Goal: Task Accomplishment & Management: Manage account settings

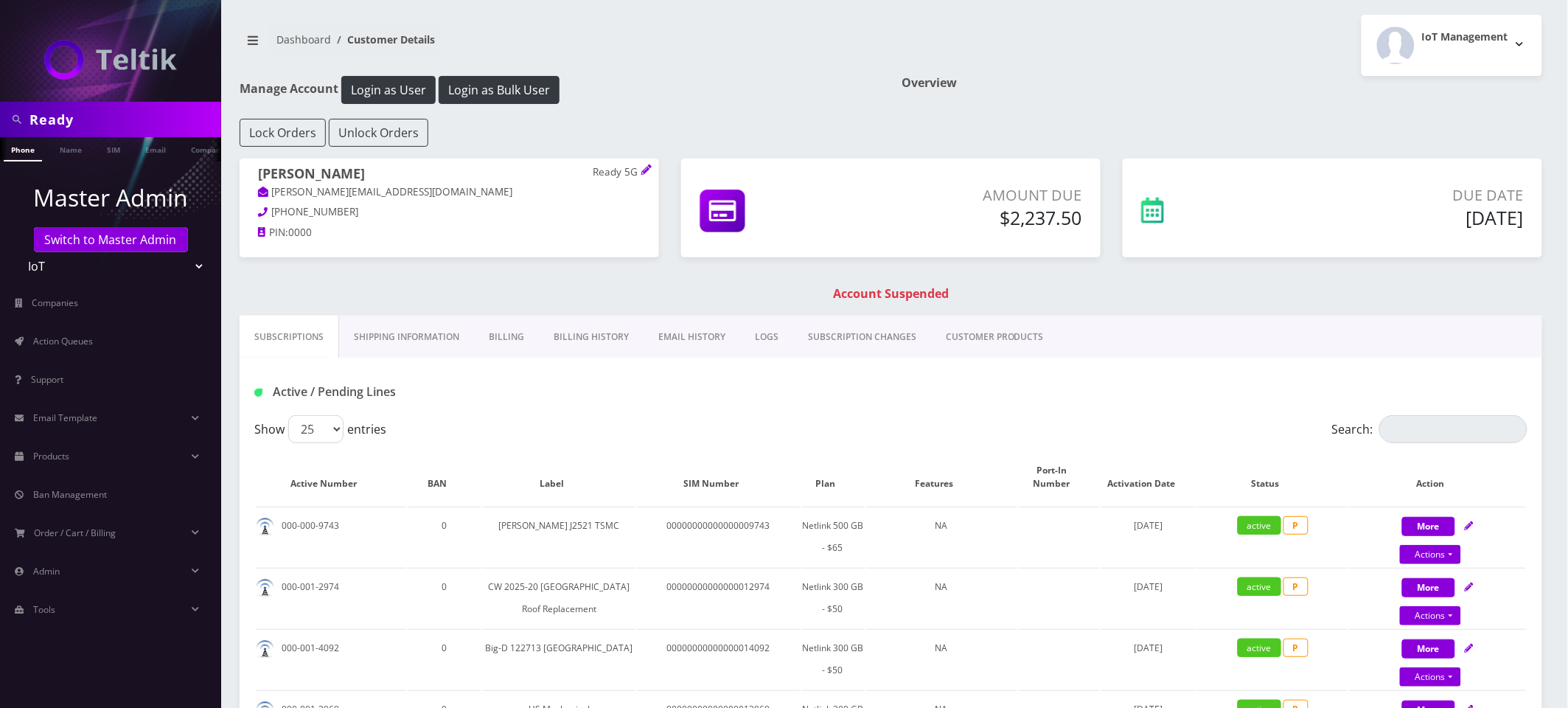
click at [137, 116] on input "Ready" at bounding box center [124, 119] width 188 height 28
paste input "[EMAIL_ADDRESS][DOMAIN_NAME]"
type input "[EMAIL_ADDRESS][DOMAIN_NAME]"
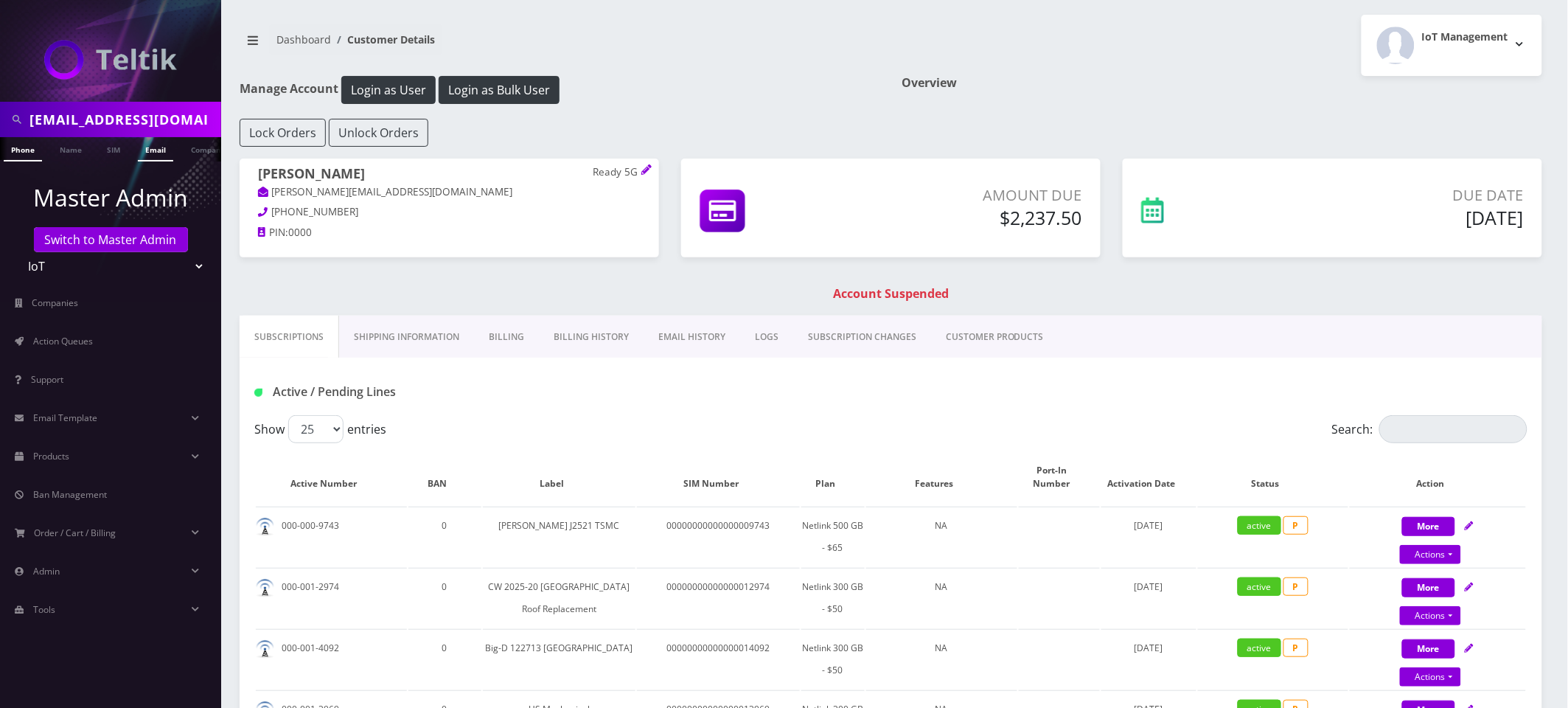
click at [144, 149] on link "Email" at bounding box center [156, 149] width 36 height 24
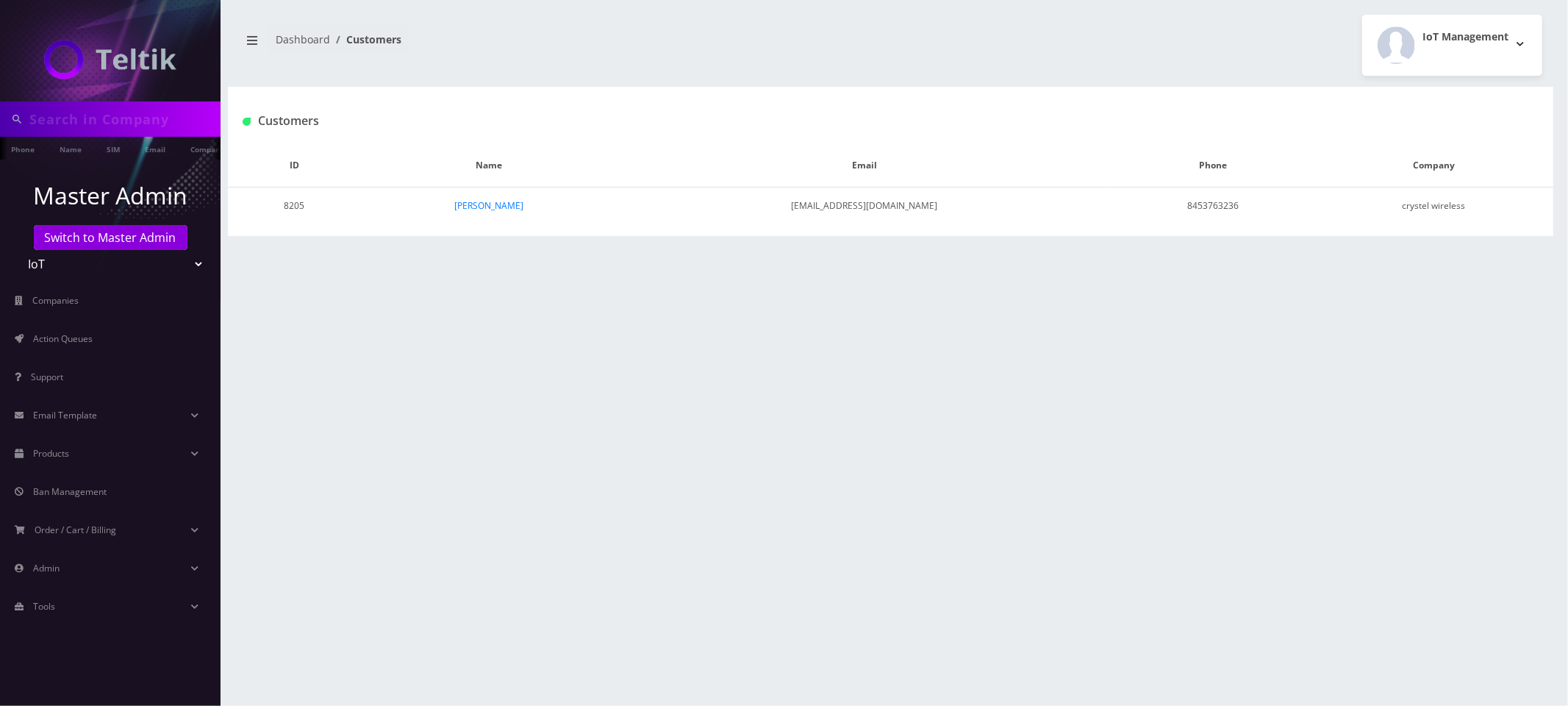
type input "[EMAIL_ADDRESS][DOMAIN_NAME]"
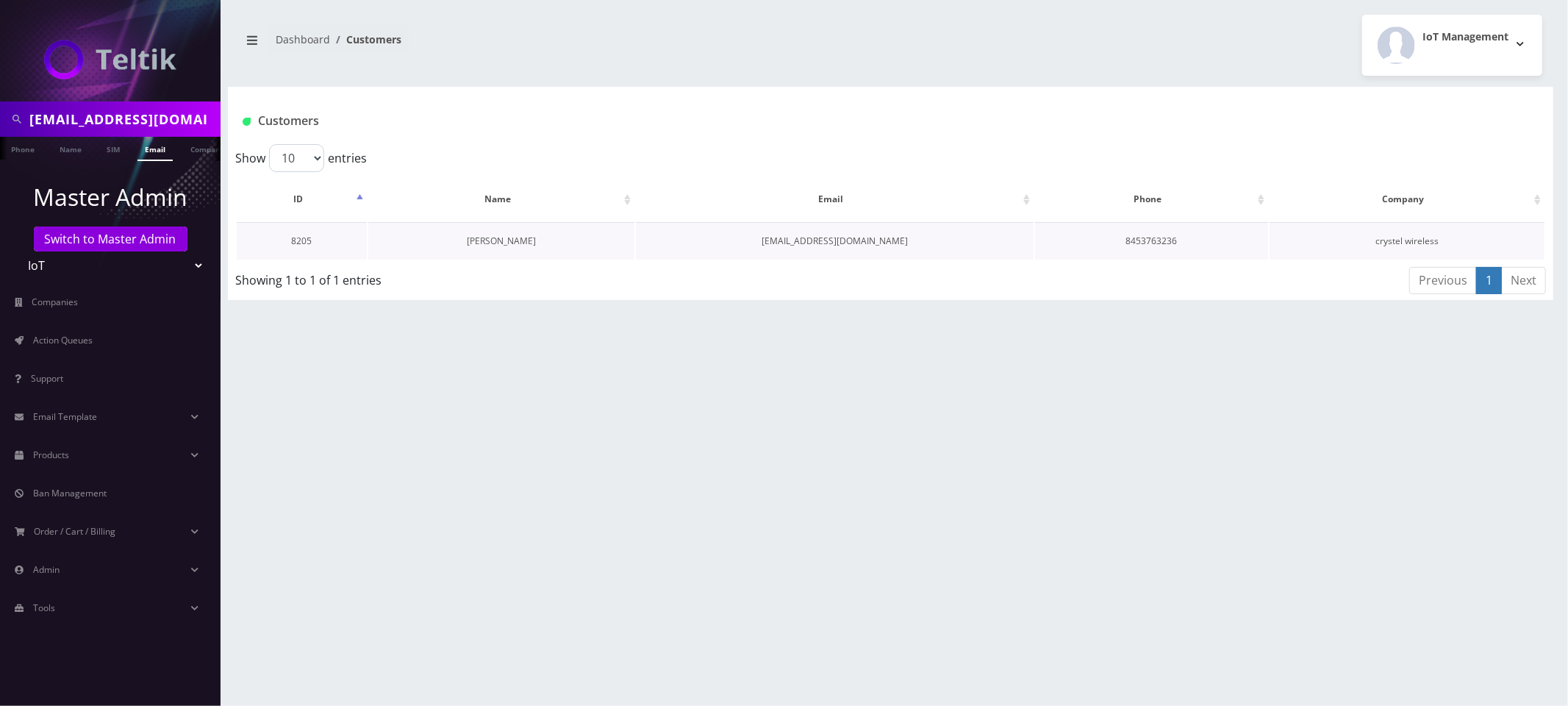
click at [511, 242] on link "yossi srulowitz" at bounding box center [501, 240] width 69 height 12
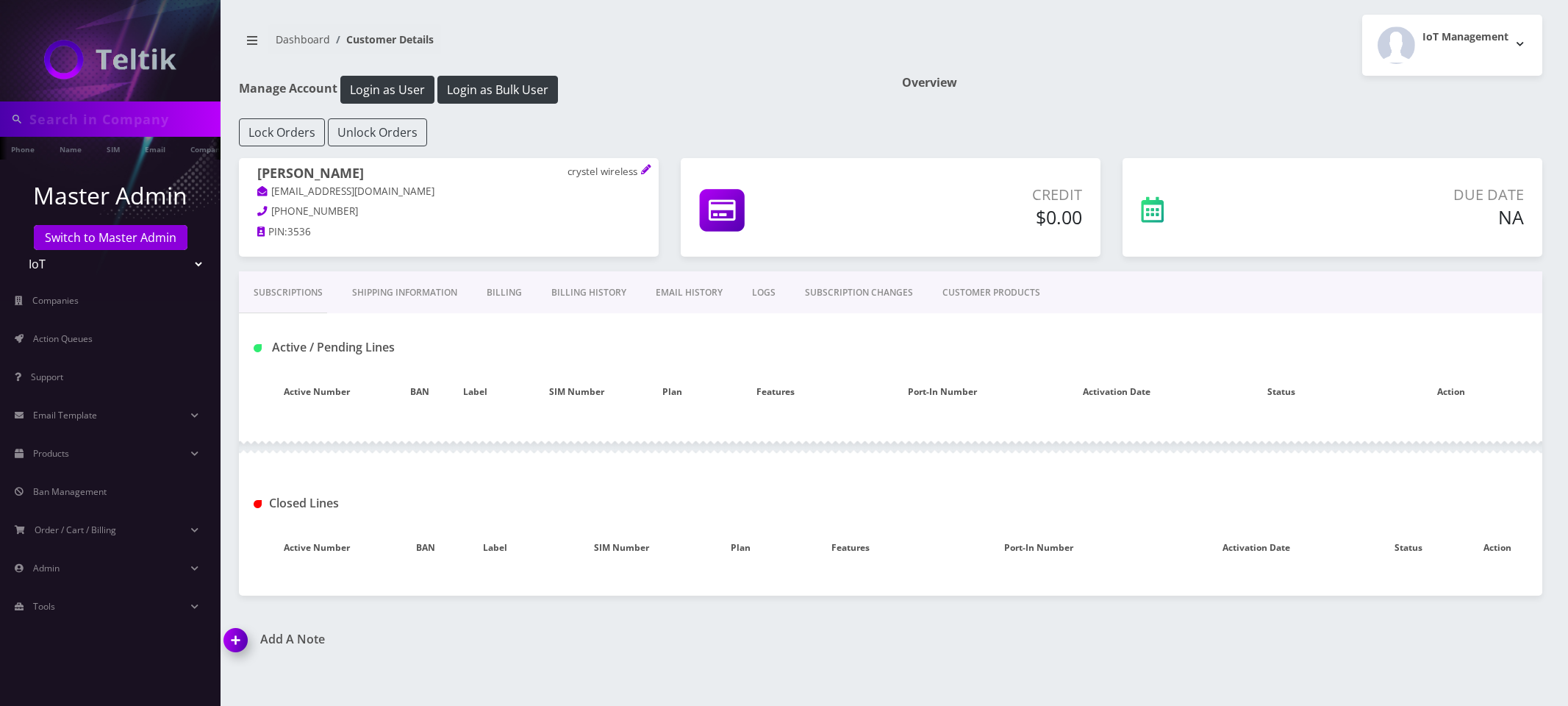
type input "[EMAIL_ADDRESS][DOMAIN_NAME]"
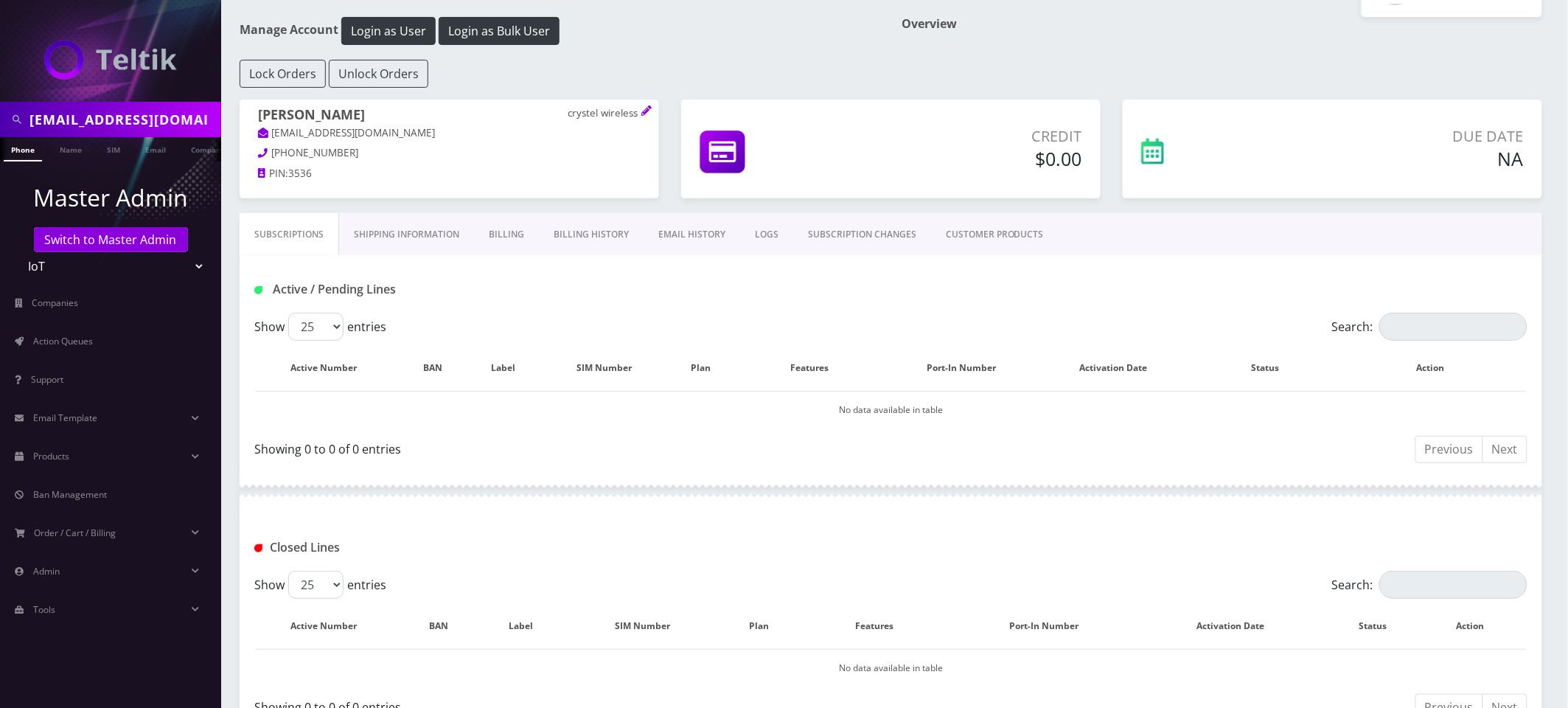
scroll to position [56, 0]
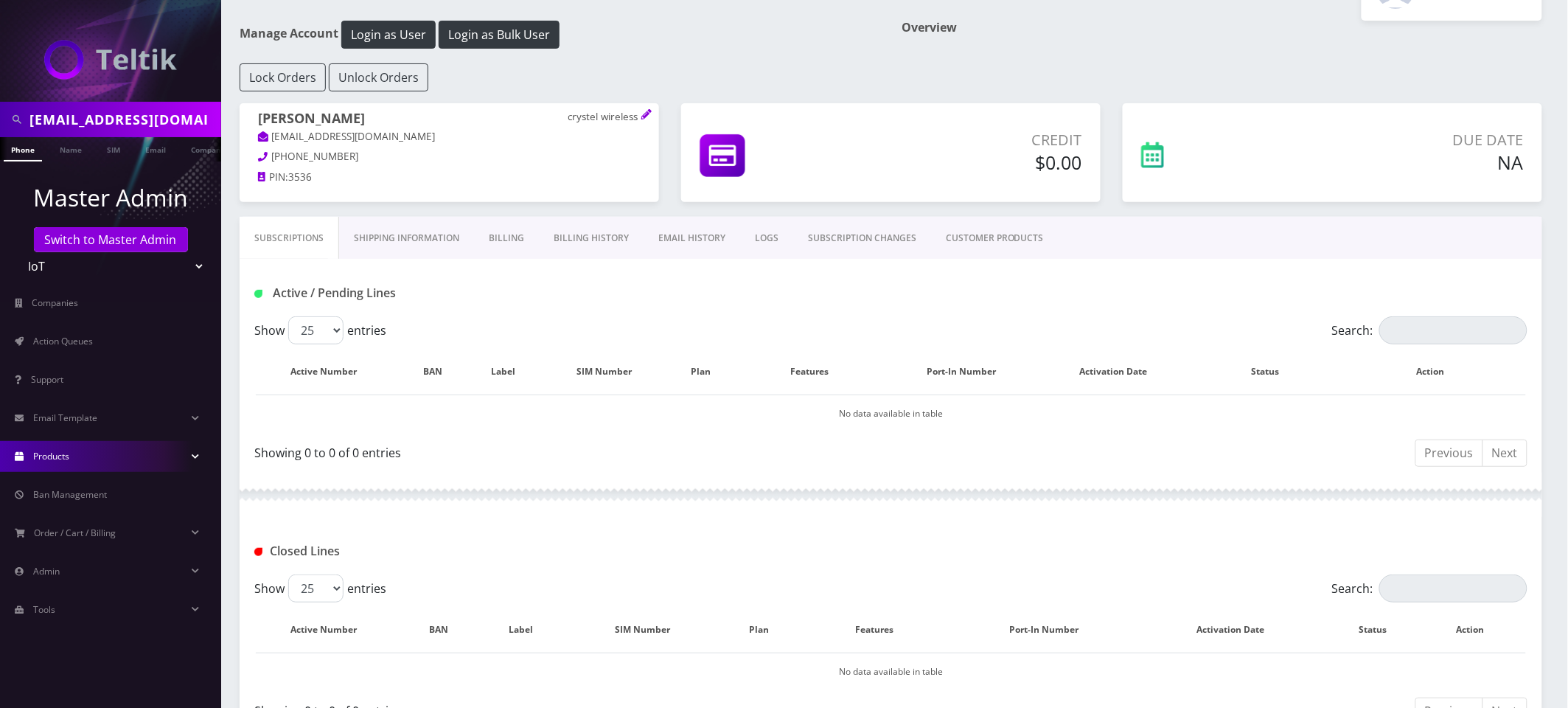
click at [170, 452] on link "Products" at bounding box center [110, 456] width 221 height 31
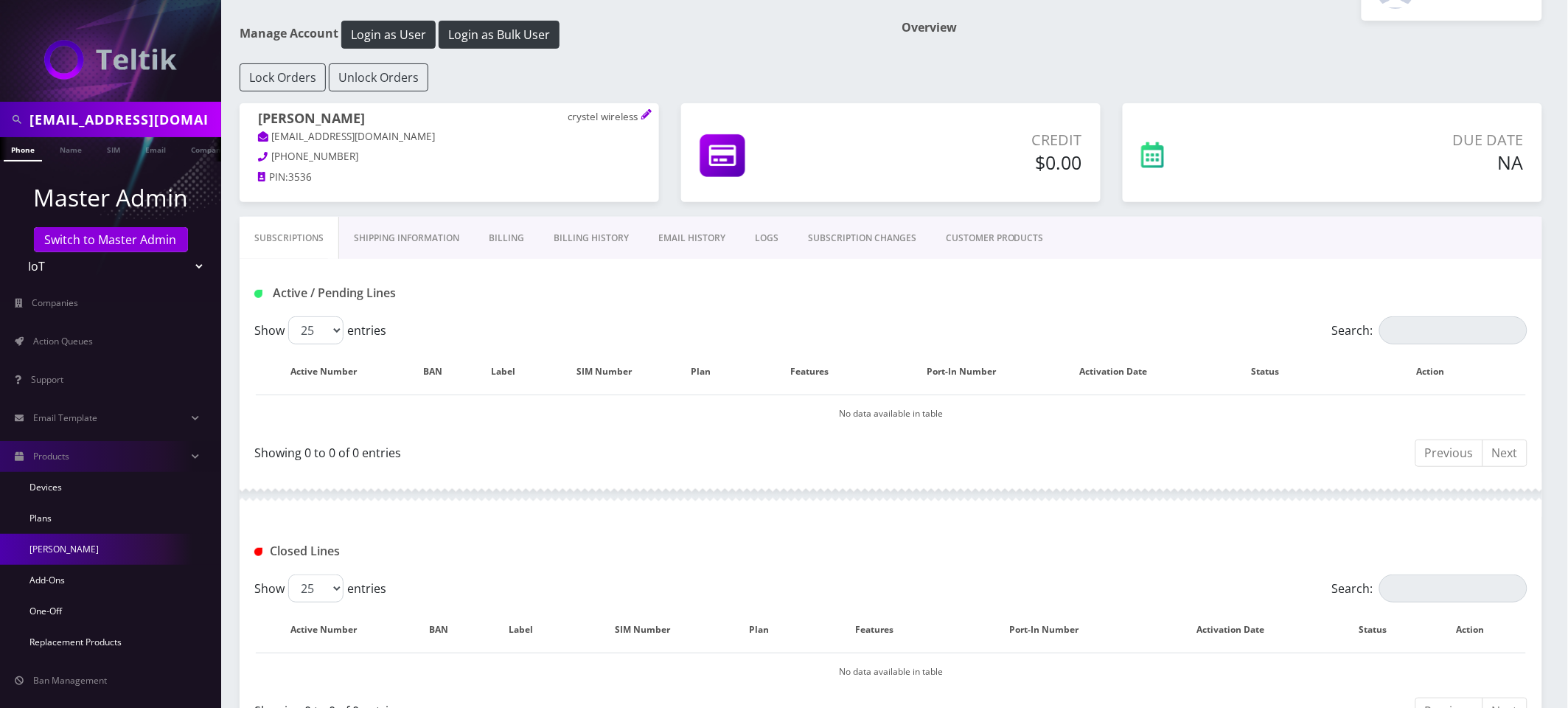
click at [101, 539] on link "[PERSON_NAME]" at bounding box center [110, 549] width 221 height 31
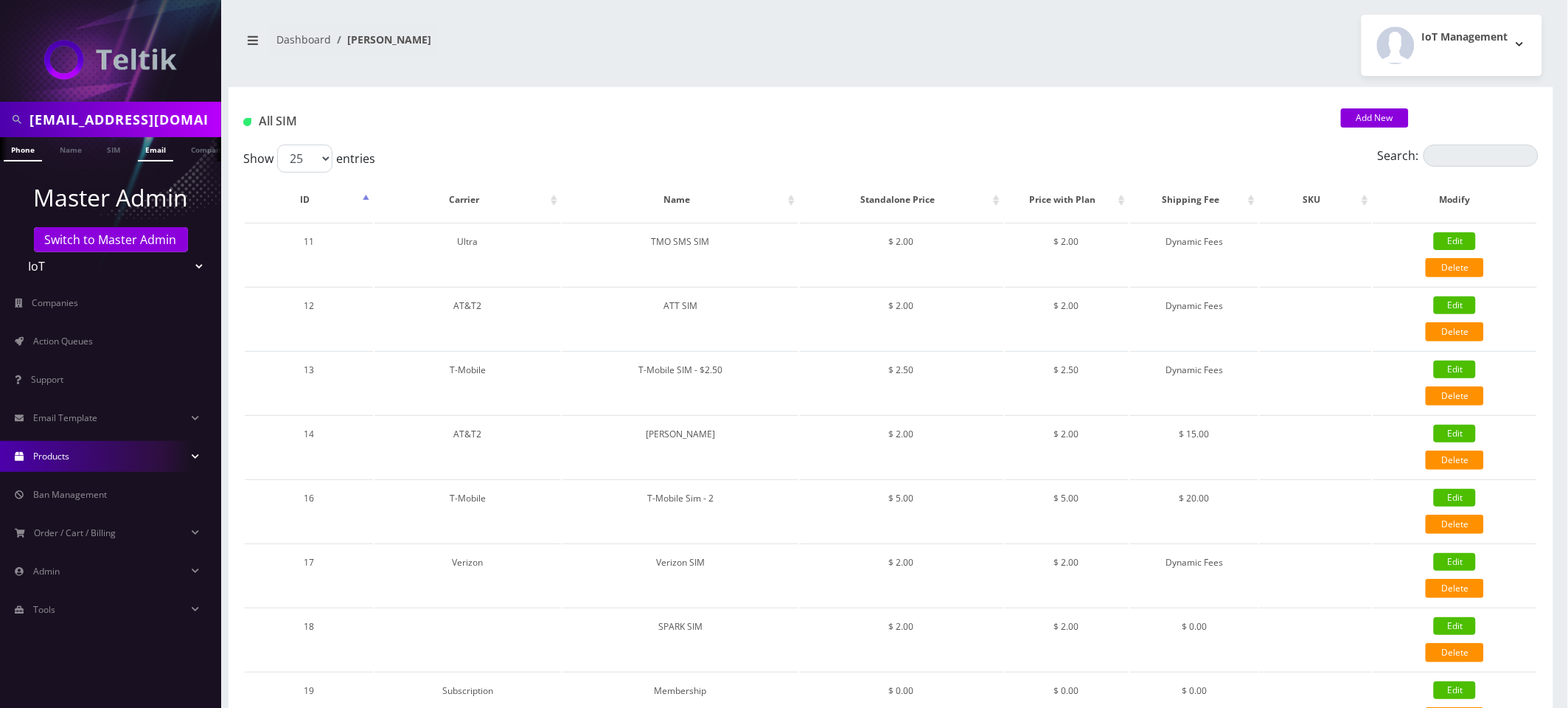
click at [165, 154] on link "Email" at bounding box center [156, 149] width 36 height 24
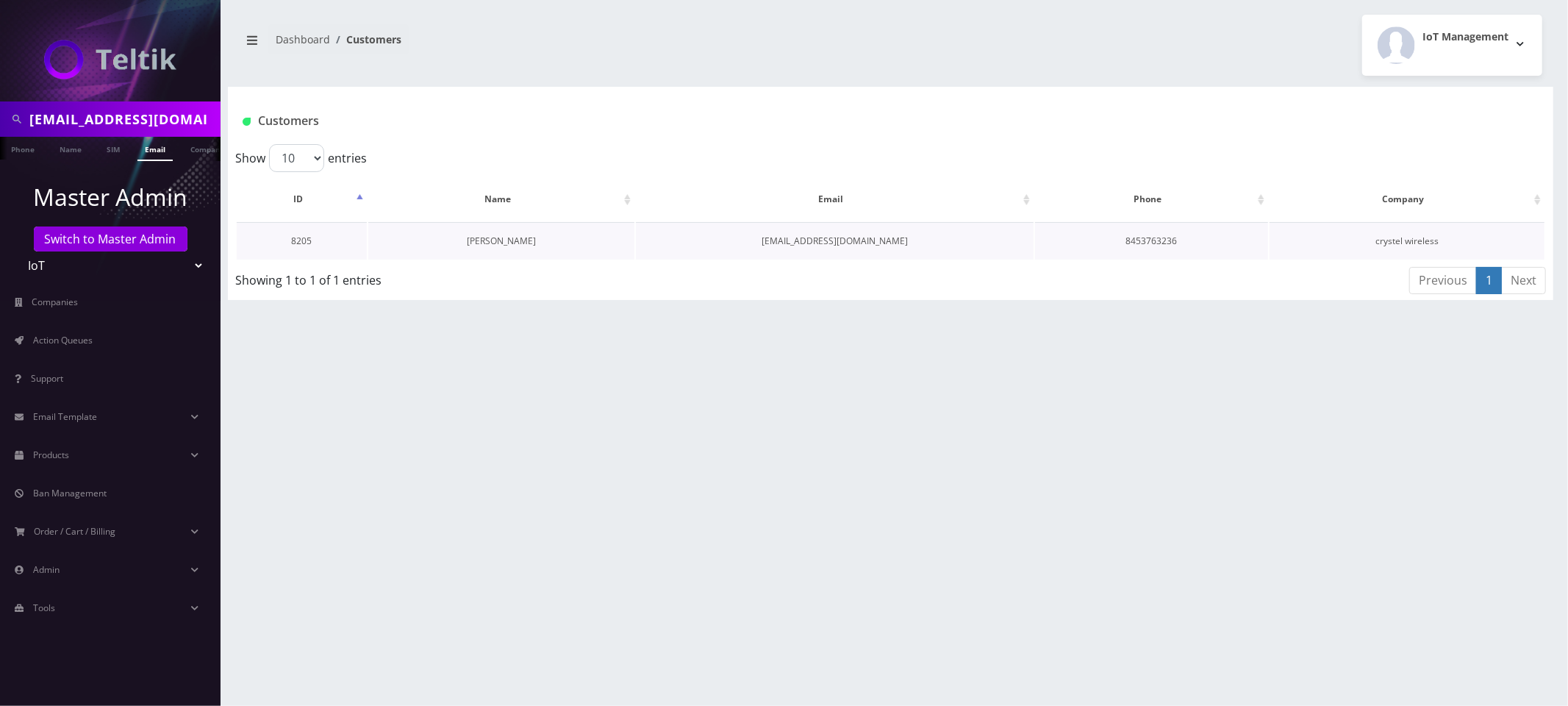
click at [498, 236] on link "[PERSON_NAME]" at bounding box center [501, 240] width 69 height 12
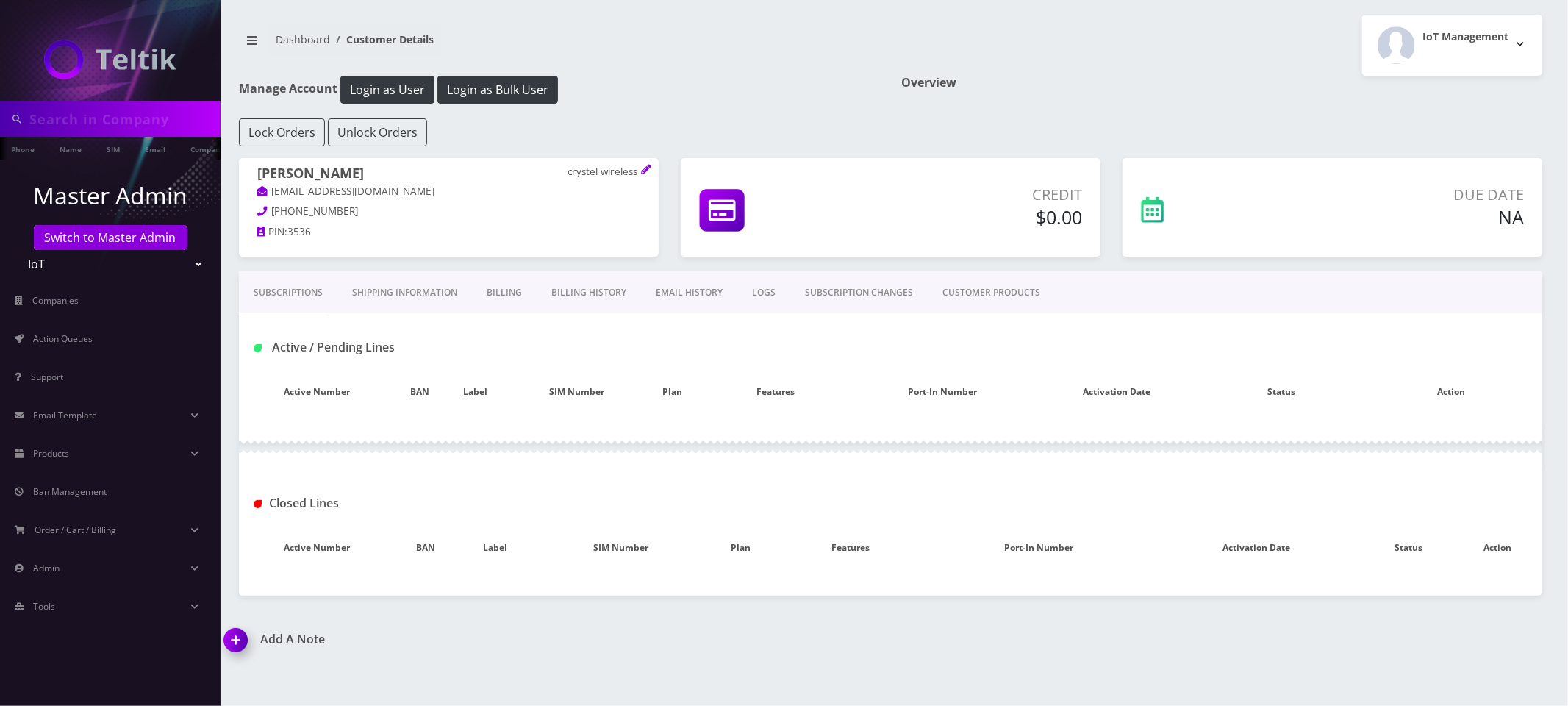
type input "[EMAIL_ADDRESS][DOMAIN_NAME]"
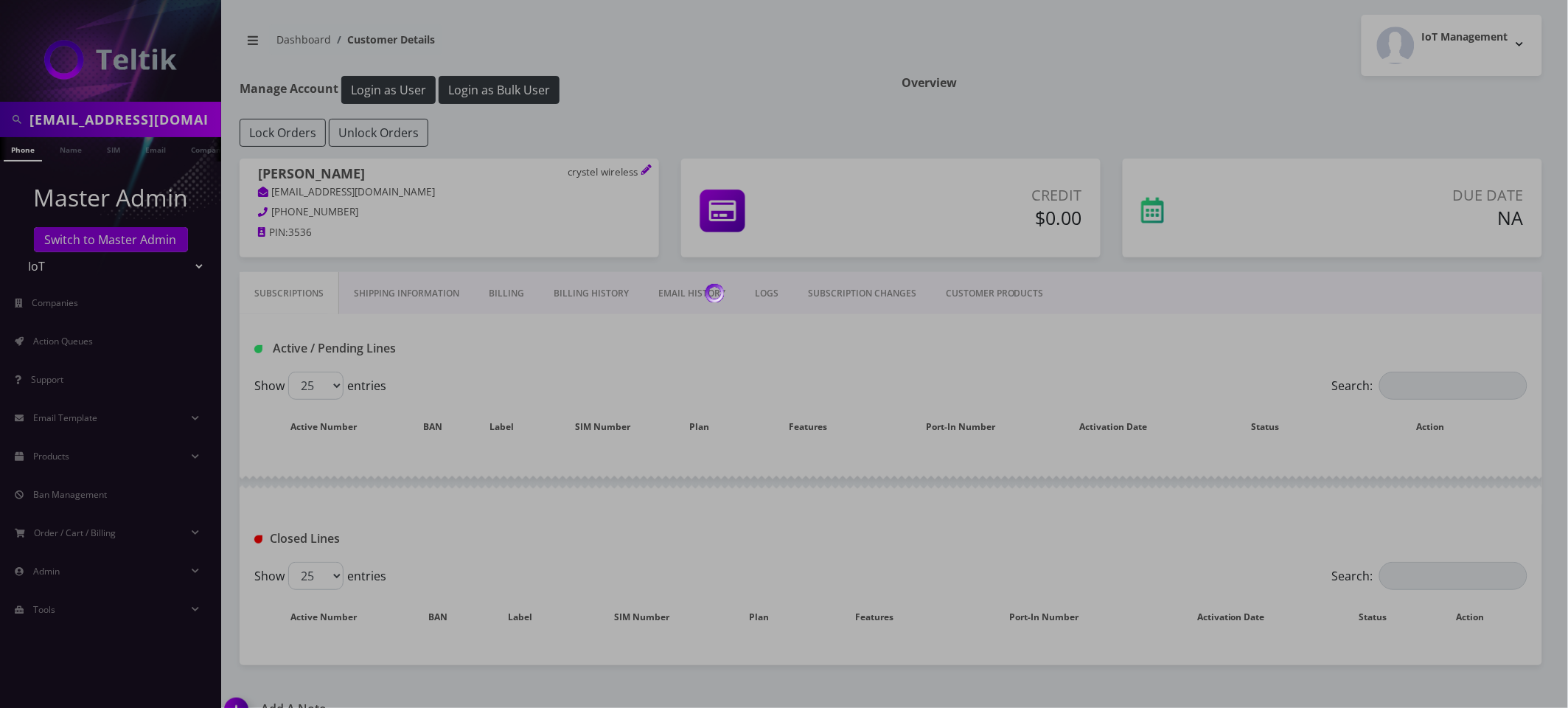
click at [1016, 293] on link "CUSTOMER PRODUCTS" at bounding box center [994, 293] width 128 height 43
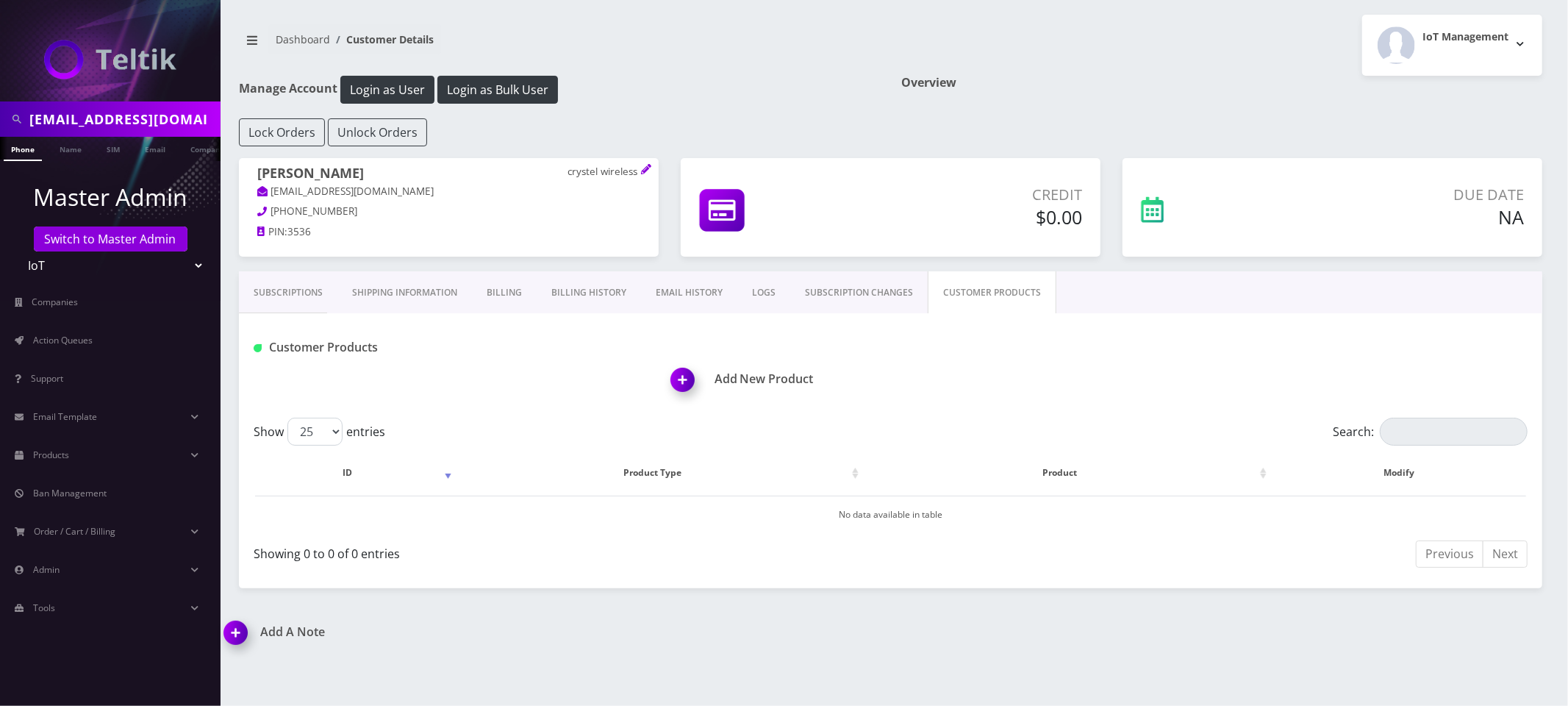
click at [679, 377] on img at bounding box center [685, 384] width 43 height 43
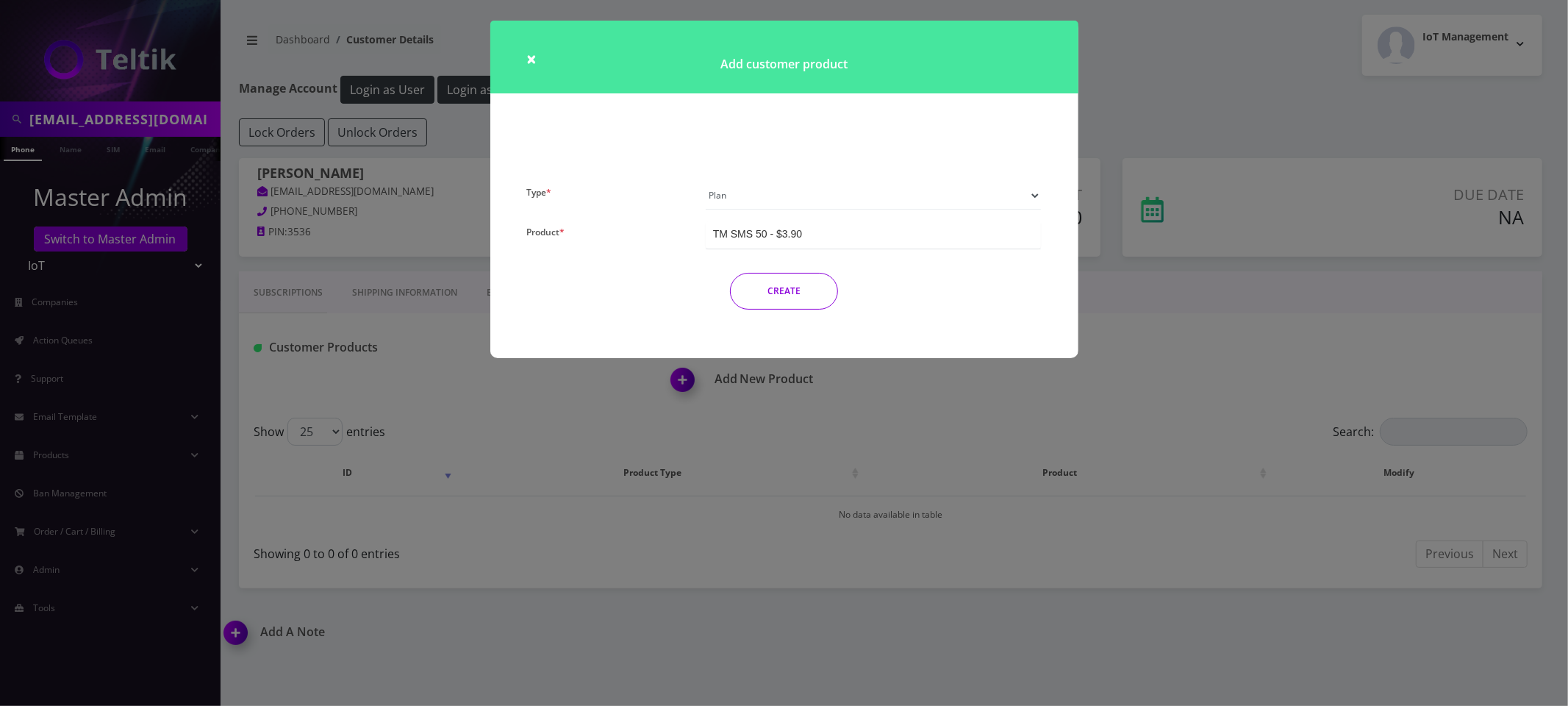
click at [809, 185] on select "Plan Device Sim Addon One-off" at bounding box center [874, 195] width 336 height 28
click at [706, 182] on select "Plan Device Sim Addon One-off" at bounding box center [874, 195] width 336 height 28
click at [839, 230] on div "TMO SMS SIM" at bounding box center [874, 235] width 336 height 27
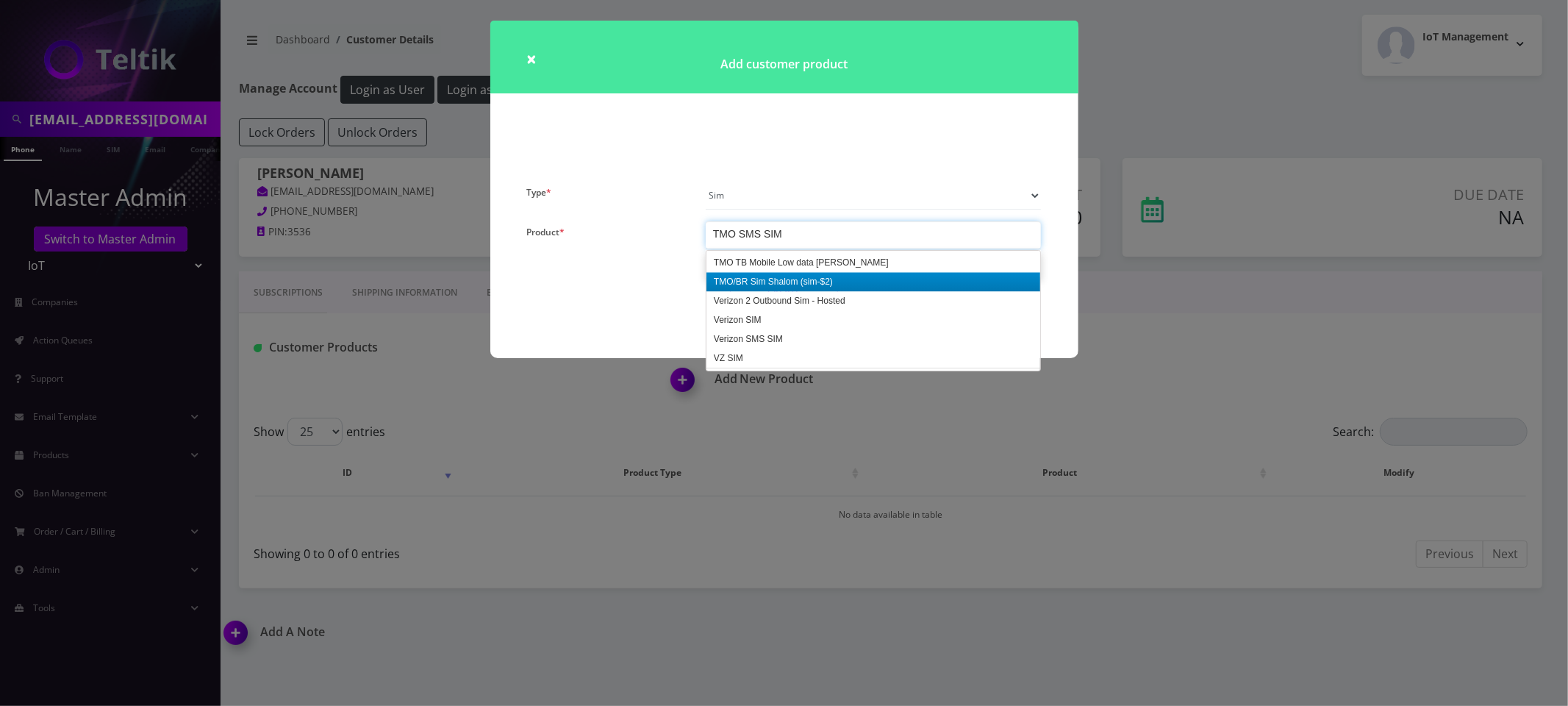
scroll to position [2380, 0]
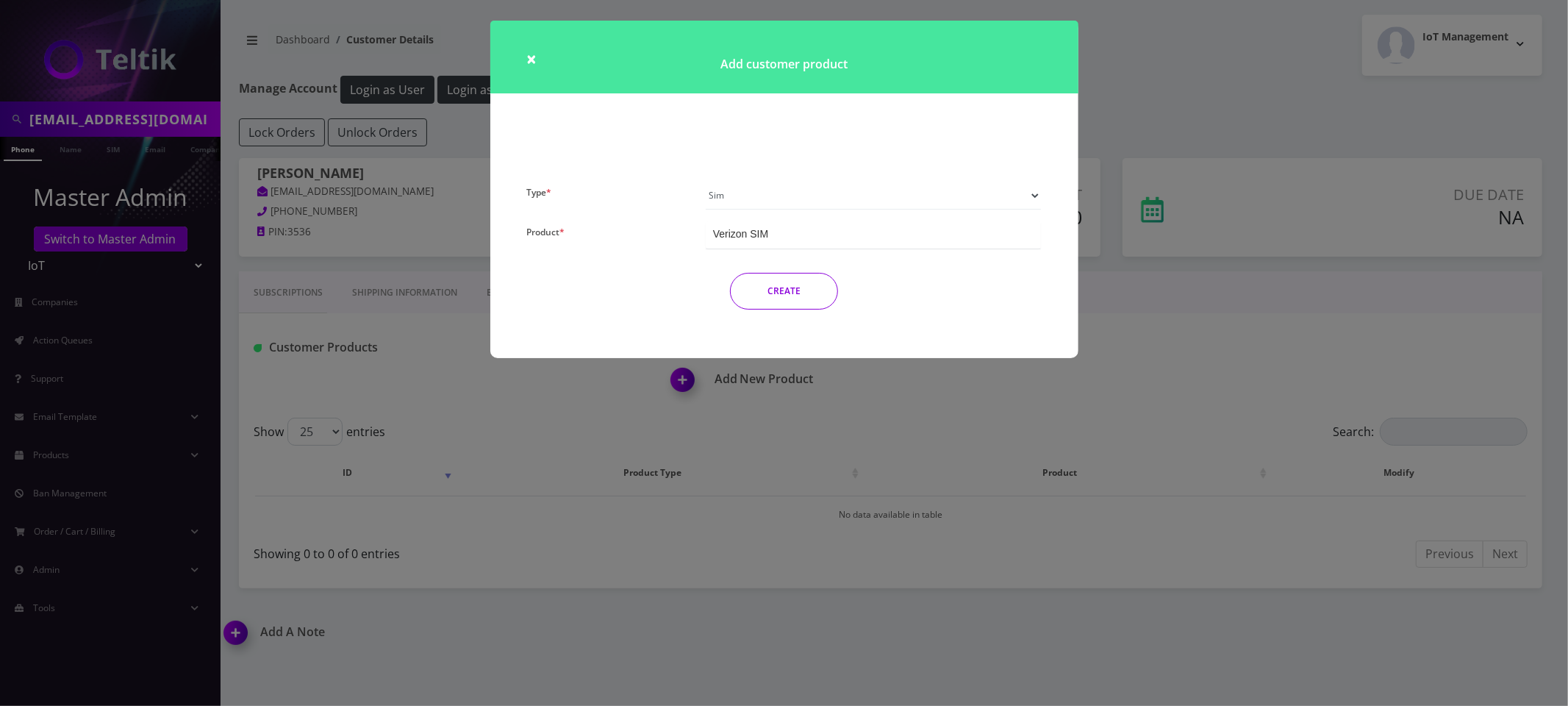
click at [798, 299] on button "CREATE" at bounding box center [784, 291] width 108 height 36
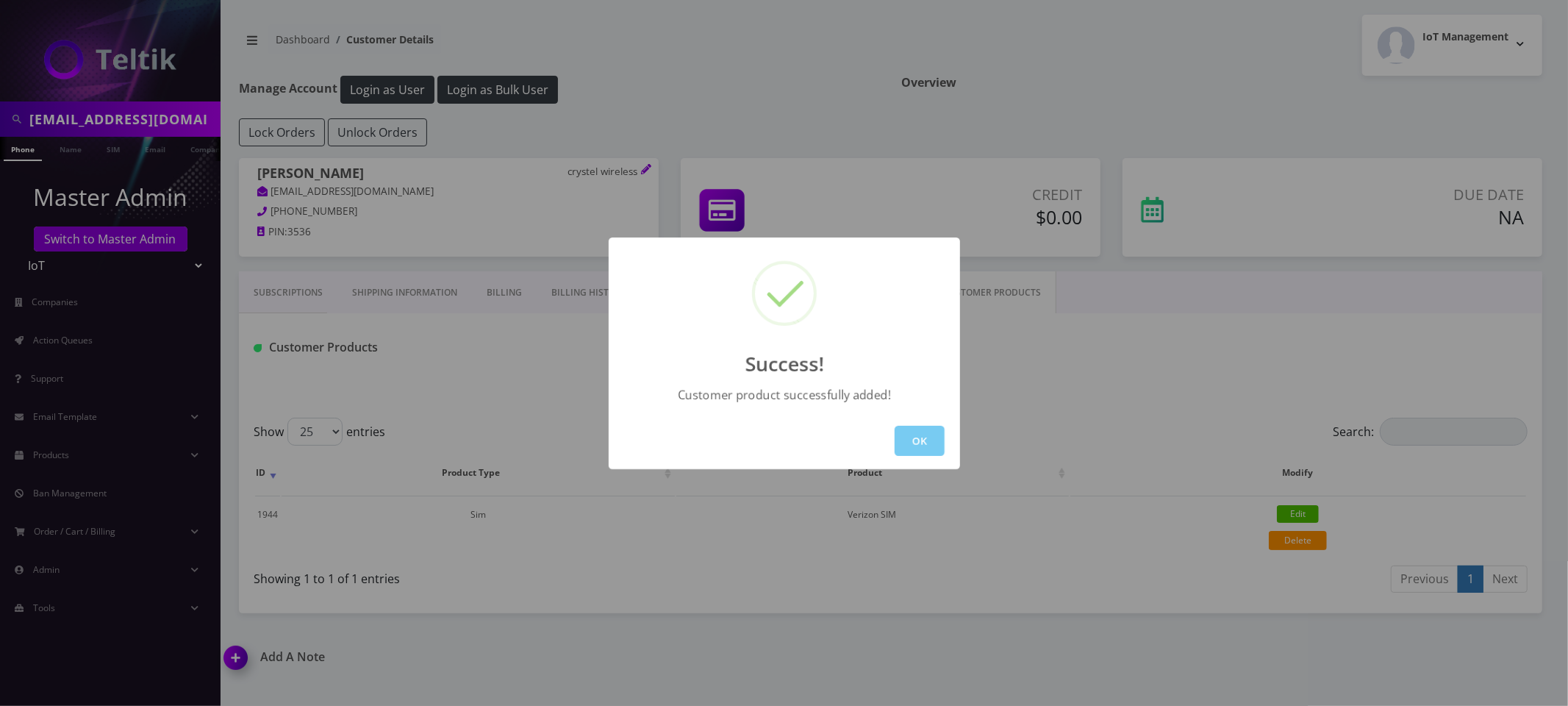
click at [903, 428] on button "OK" at bounding box center [920, 440] width 50 height 30
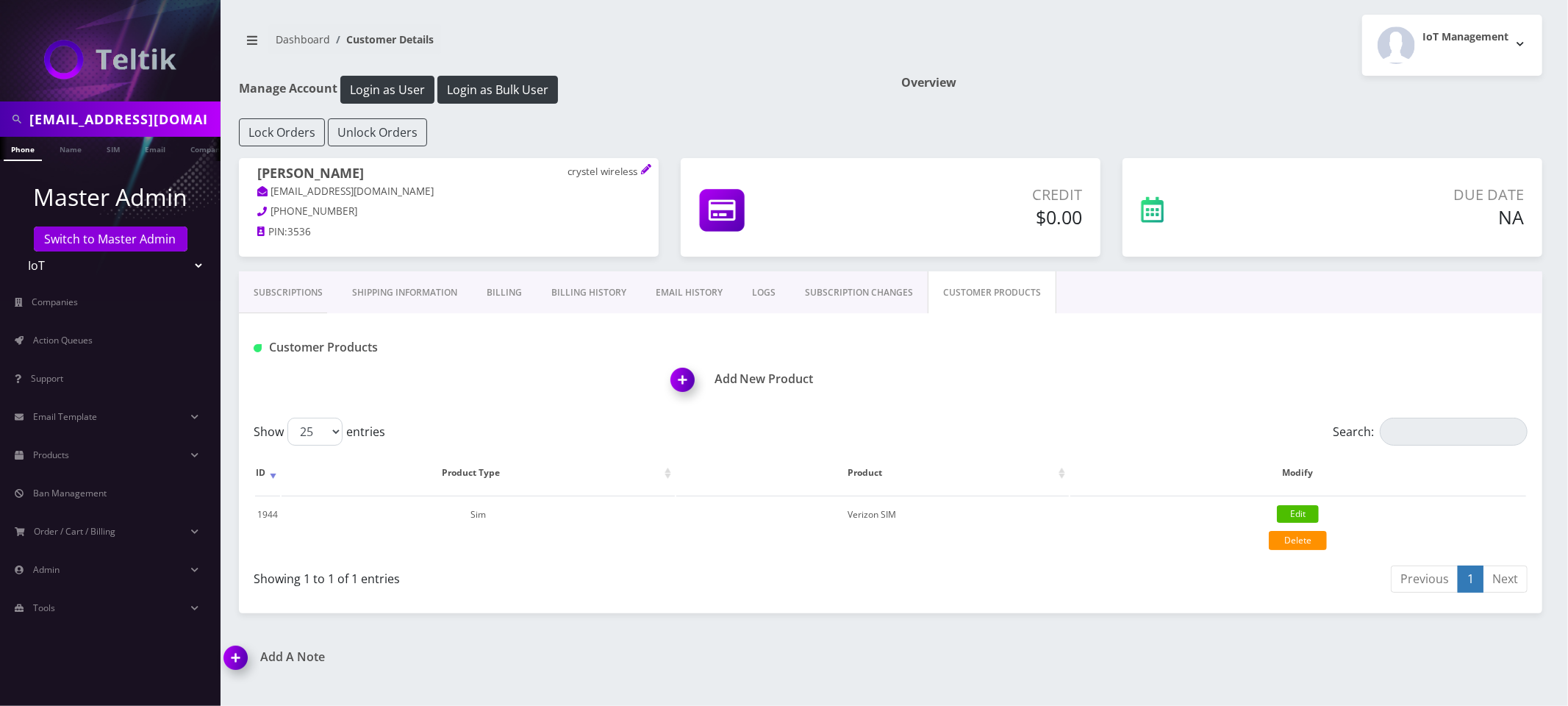
click at [688, 378] on img at bounding box center [685, 384] width 43 height 43
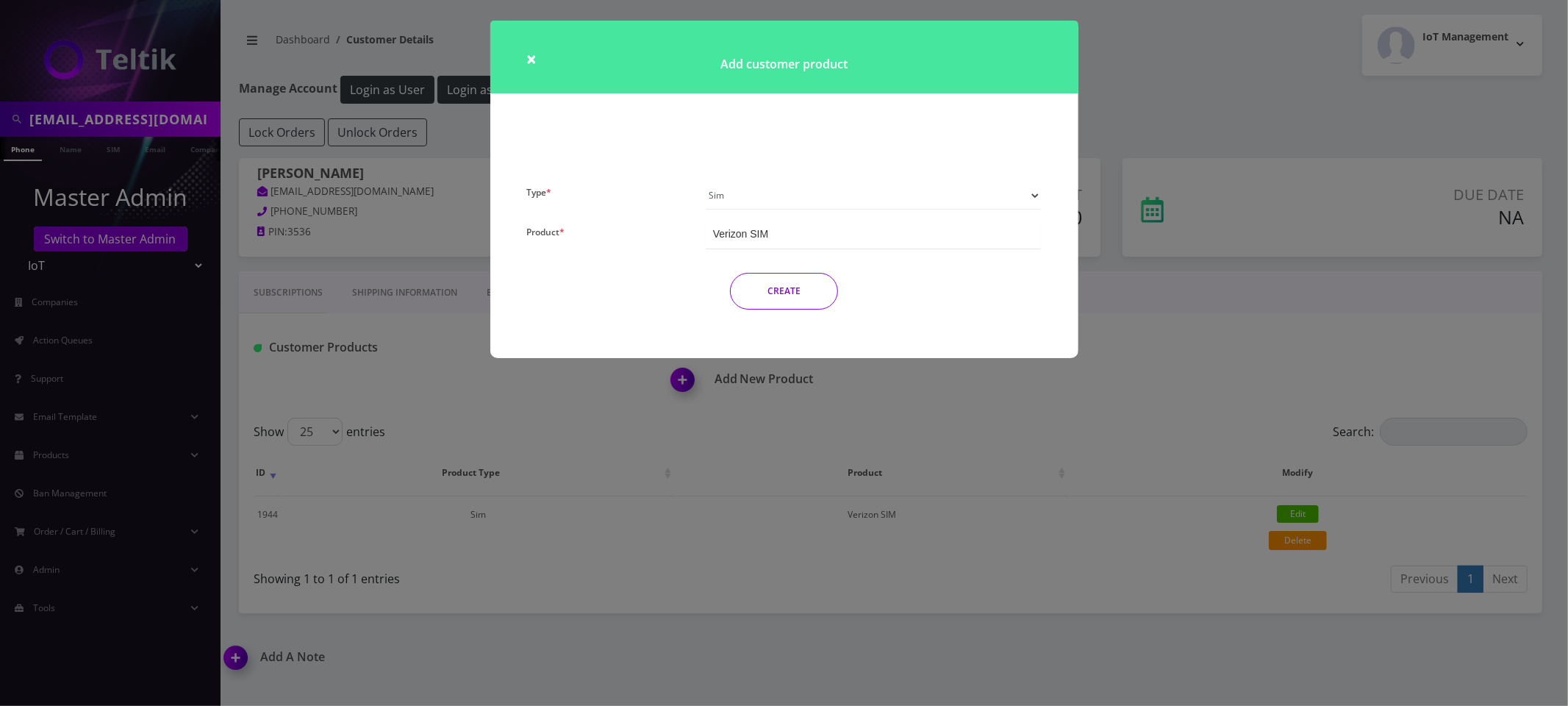
click at [811, 194] on select "Plan Device Sim Addon One-off" at bounding box center [874, 195] width 336 height 28
click at [706, 182] on select "Plan Device Sim Addon One-off" at bounding box center [874, 195] width 336 height 28
click at [804, 226] on div "TM SMS 50 - $3.90" at bounding box center [874, 235] width 336 height 27
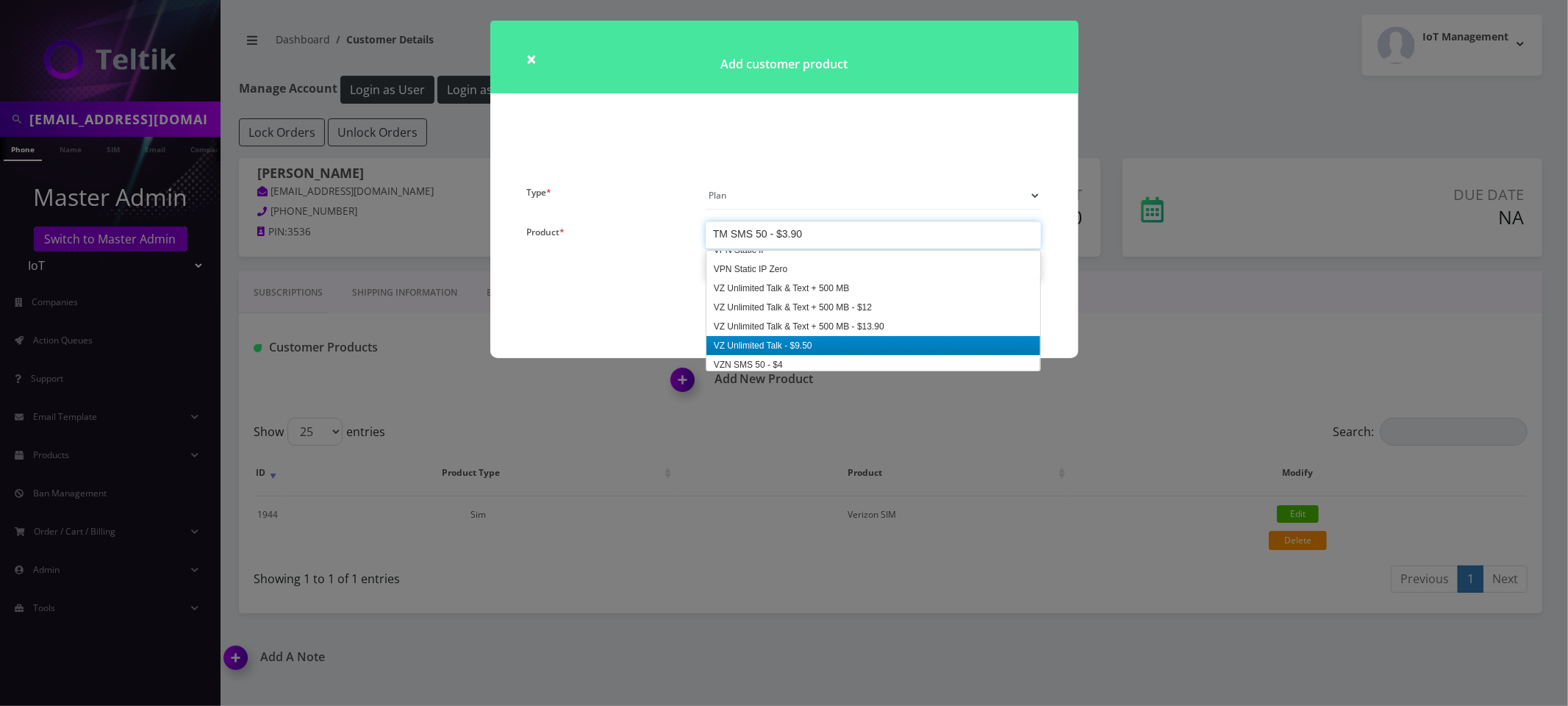
scroll to position [0, 0]
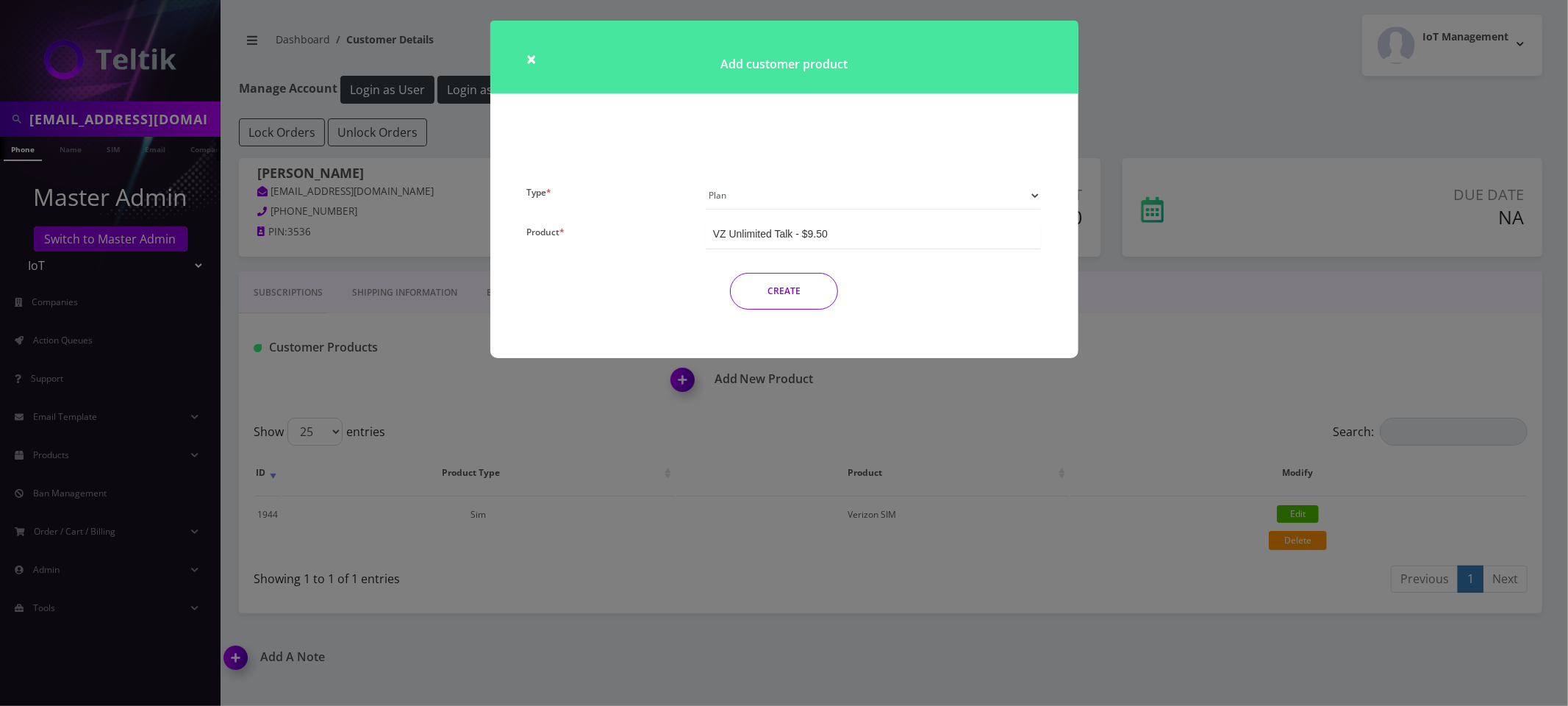
click at [810, 277] on button "CREATE" at bounding box center [784, 291] width 108 height 36
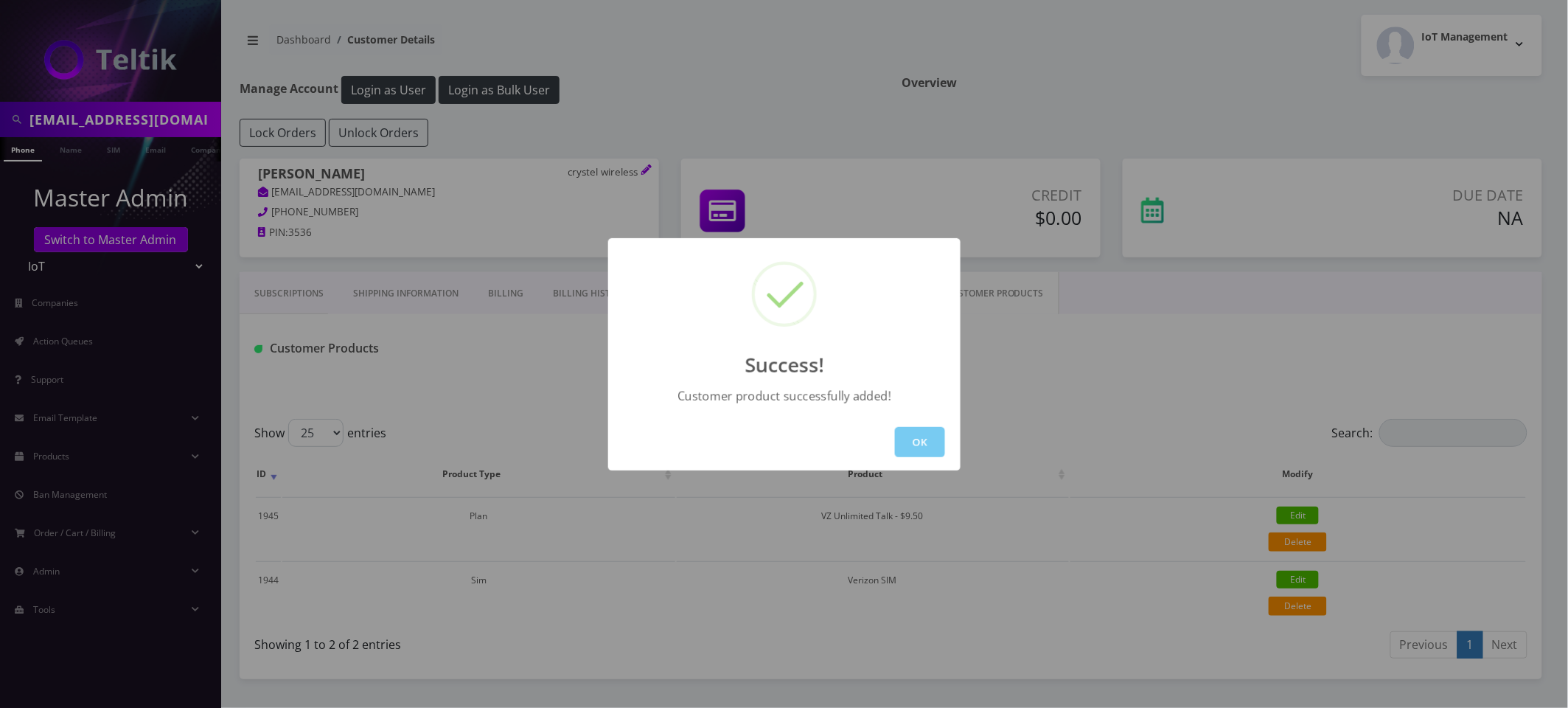
click at [920, 429] on button "OK" at bounding box center [920, 441] width 50 height 30
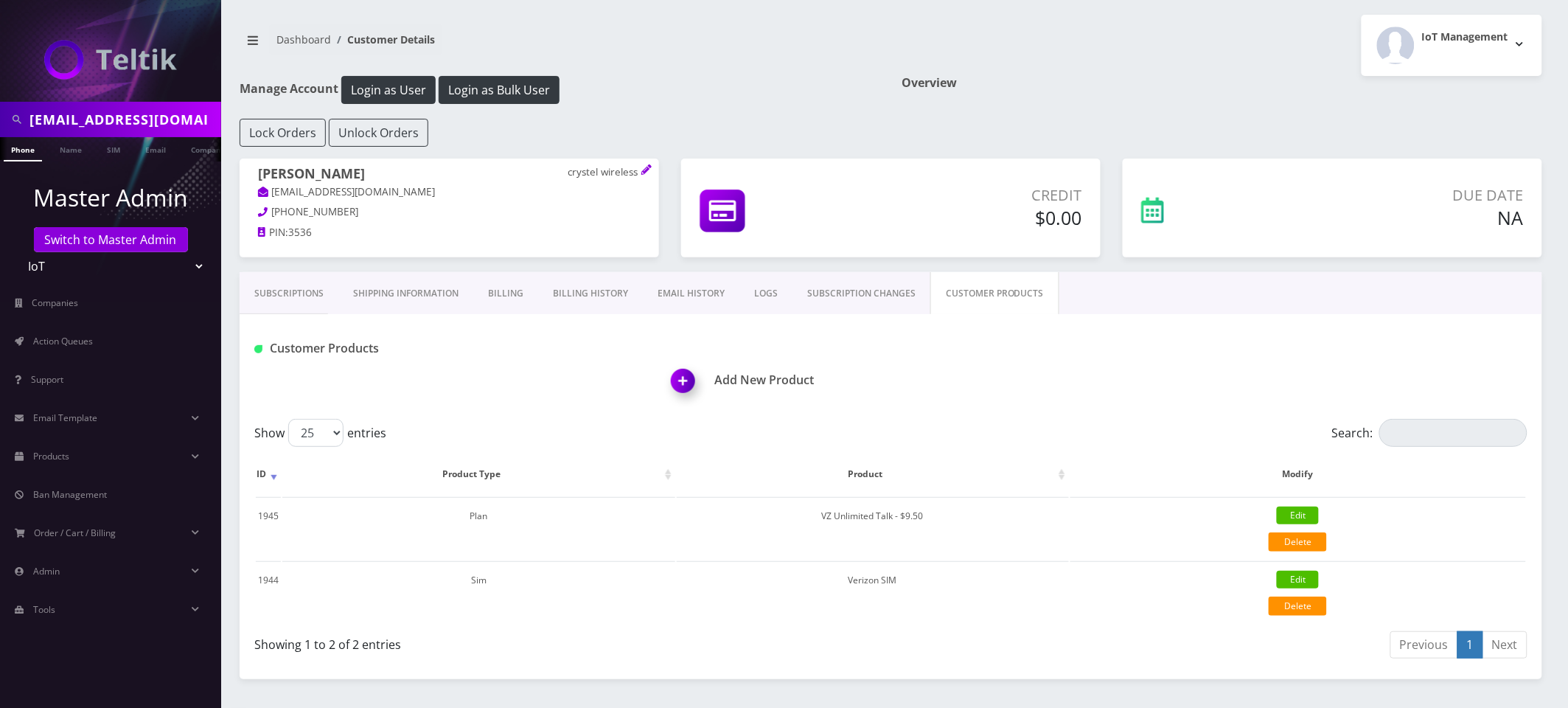
click at [685, 372] on img at bounding box center [686, 385] width 43 height 43
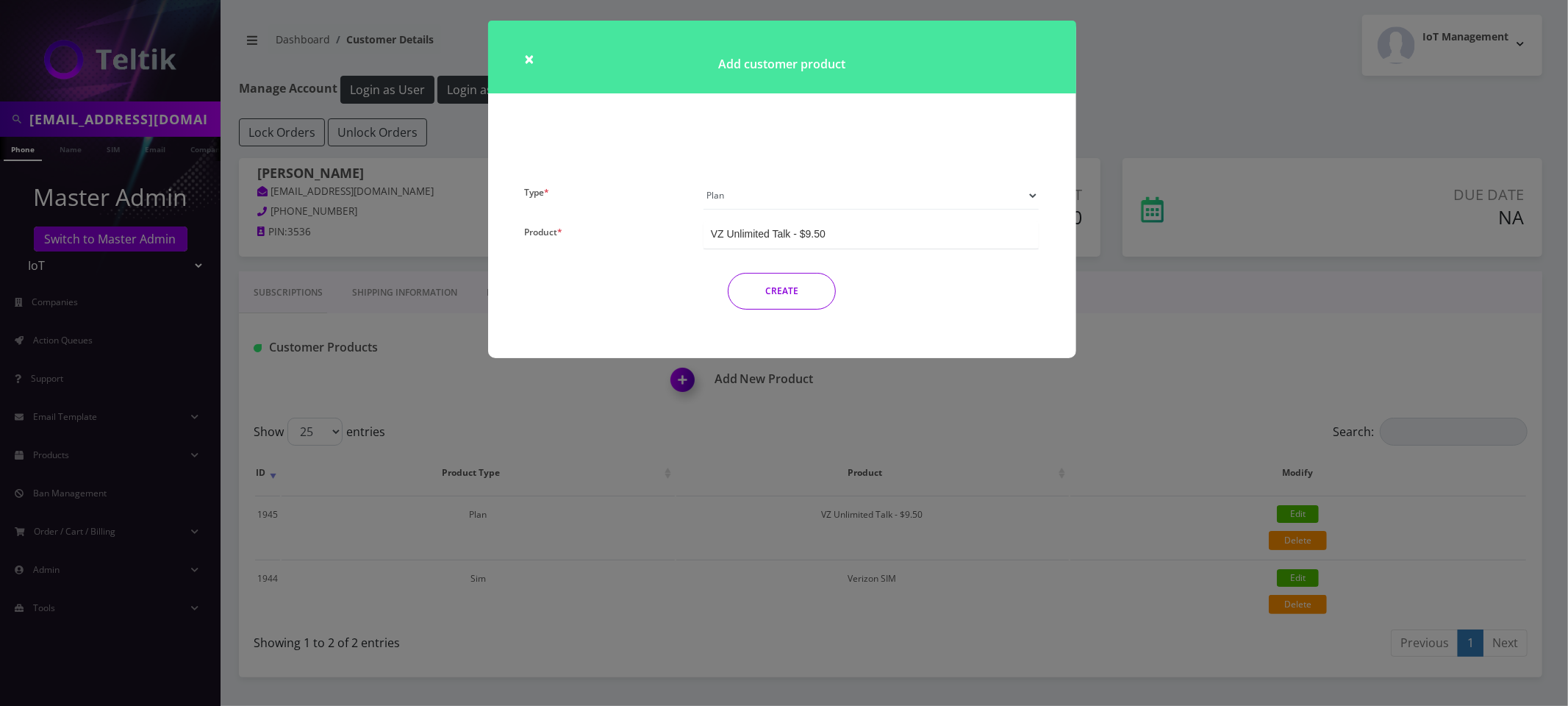
click at [804, 204] on select "Plan Device Sim Addon One-off" at bounding box center [872, 195] width 336 height 28
click at [704, 182] on select "Plan Device Sim Addon One-off" at bounding box center [872, 195] width 336 height 28
click at [790, 237] on div "VZ Unlimited Talk - $9.50" at bounding box center [768, 233] width 115 height 14
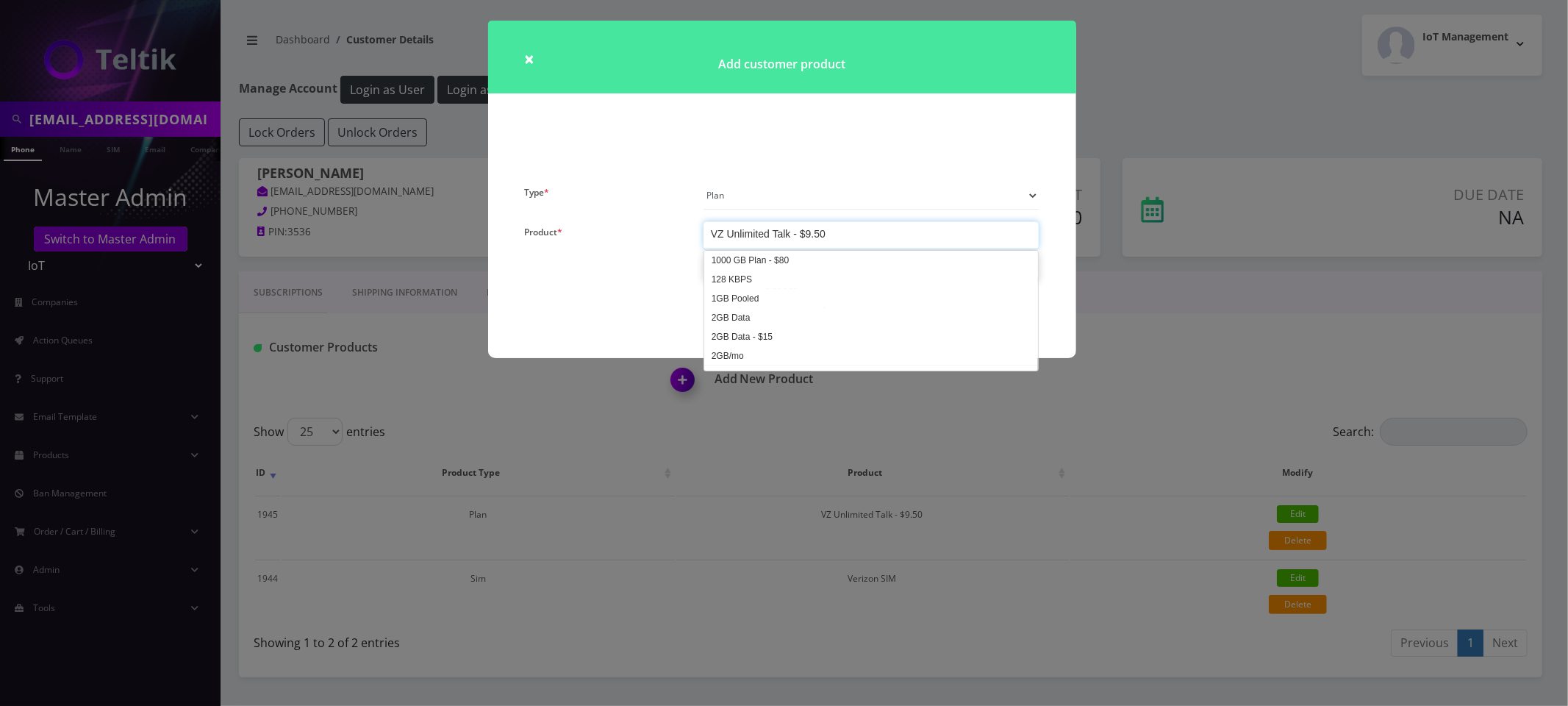
click at [1013, 449] on div "× Add customer product Type * Plan Device Sim Addon One-off Product * VZ Unlimi…" at bounding box center [784, 353] width 1568 height 706
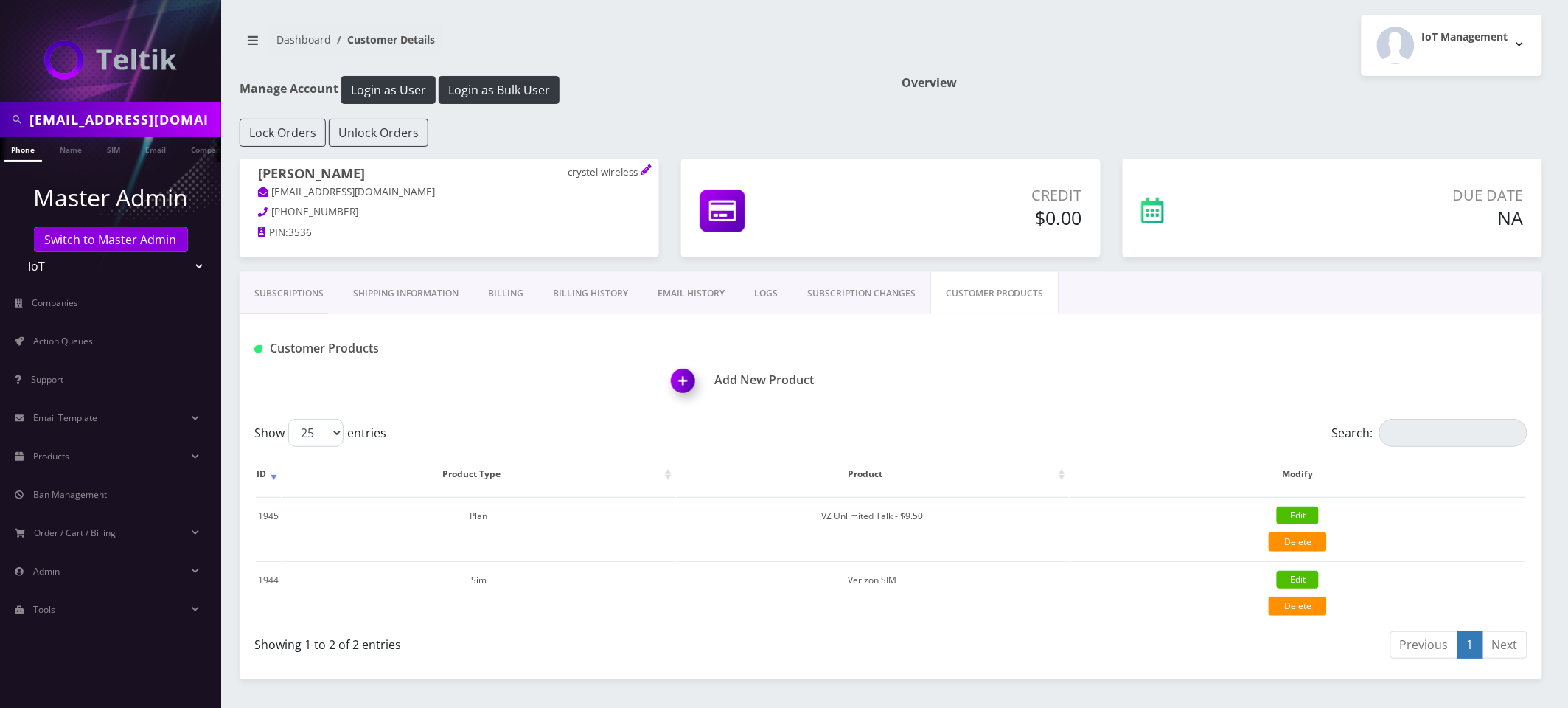
click at [684, 376] on img at bounding box center [686, 385] width 43 height 43
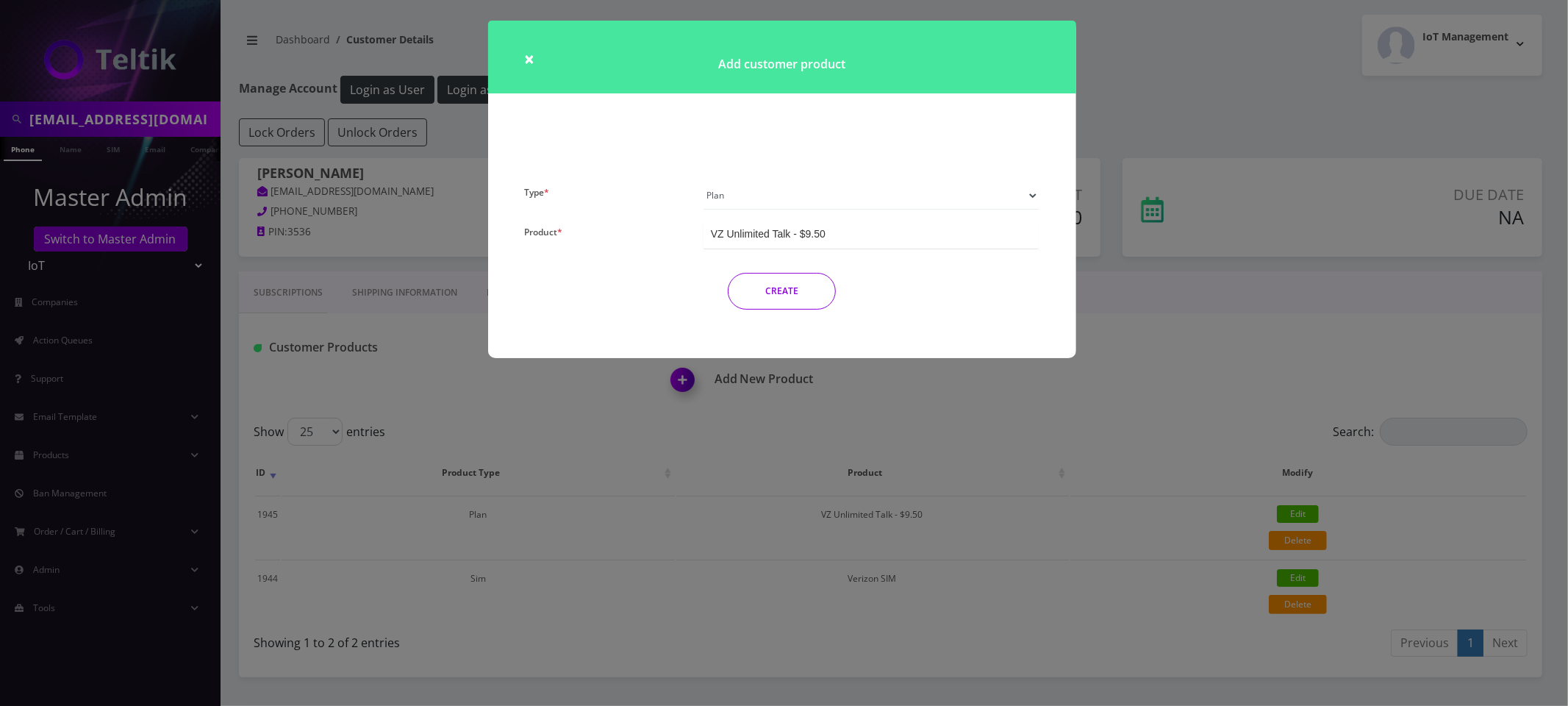
click at [822, 223] on div "VZ Unlimited Talk - $9.50" at bounding box center [872, 235] width 336 height 27
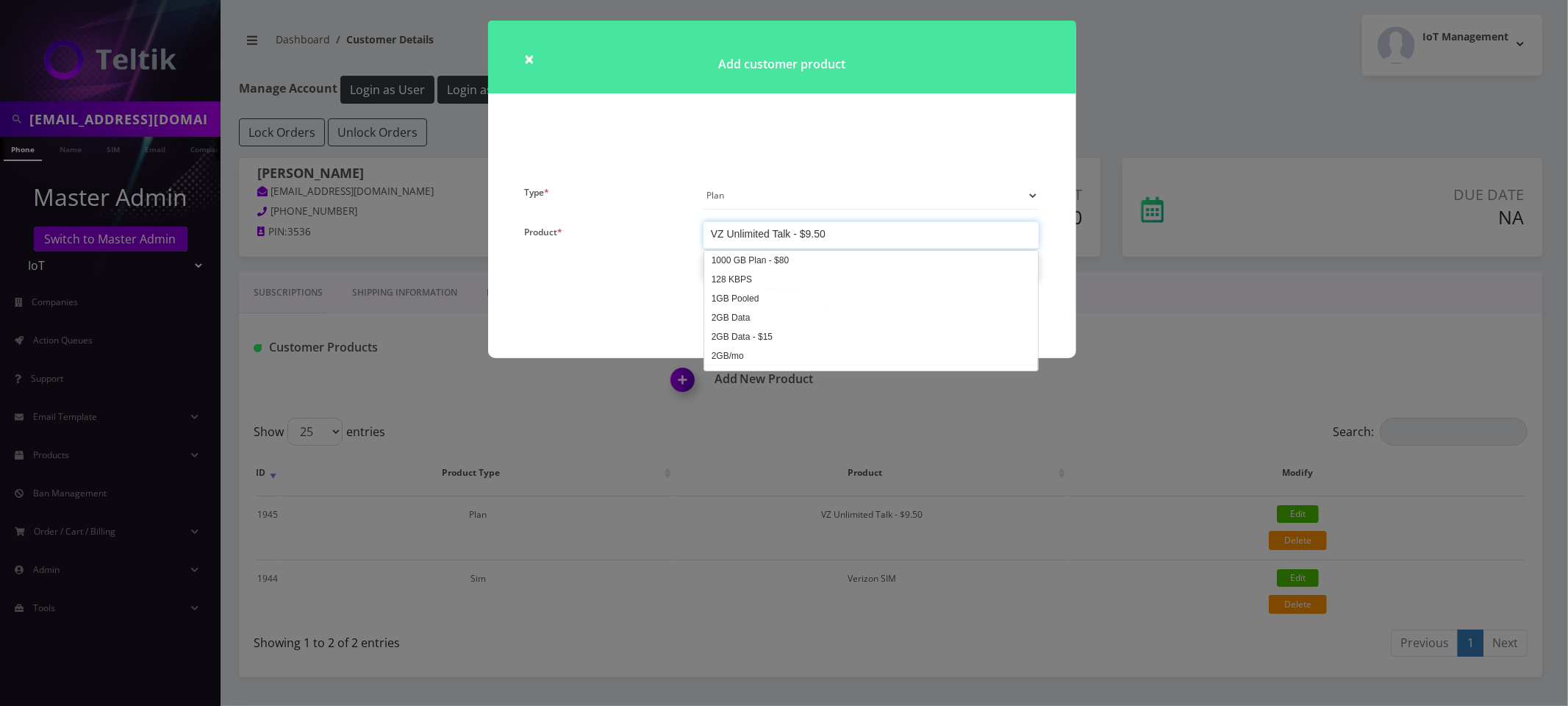
click at [822, 201] on select "Plan Device Sim Addon One-off" at bounding box center [872, 195] width 336 height 28
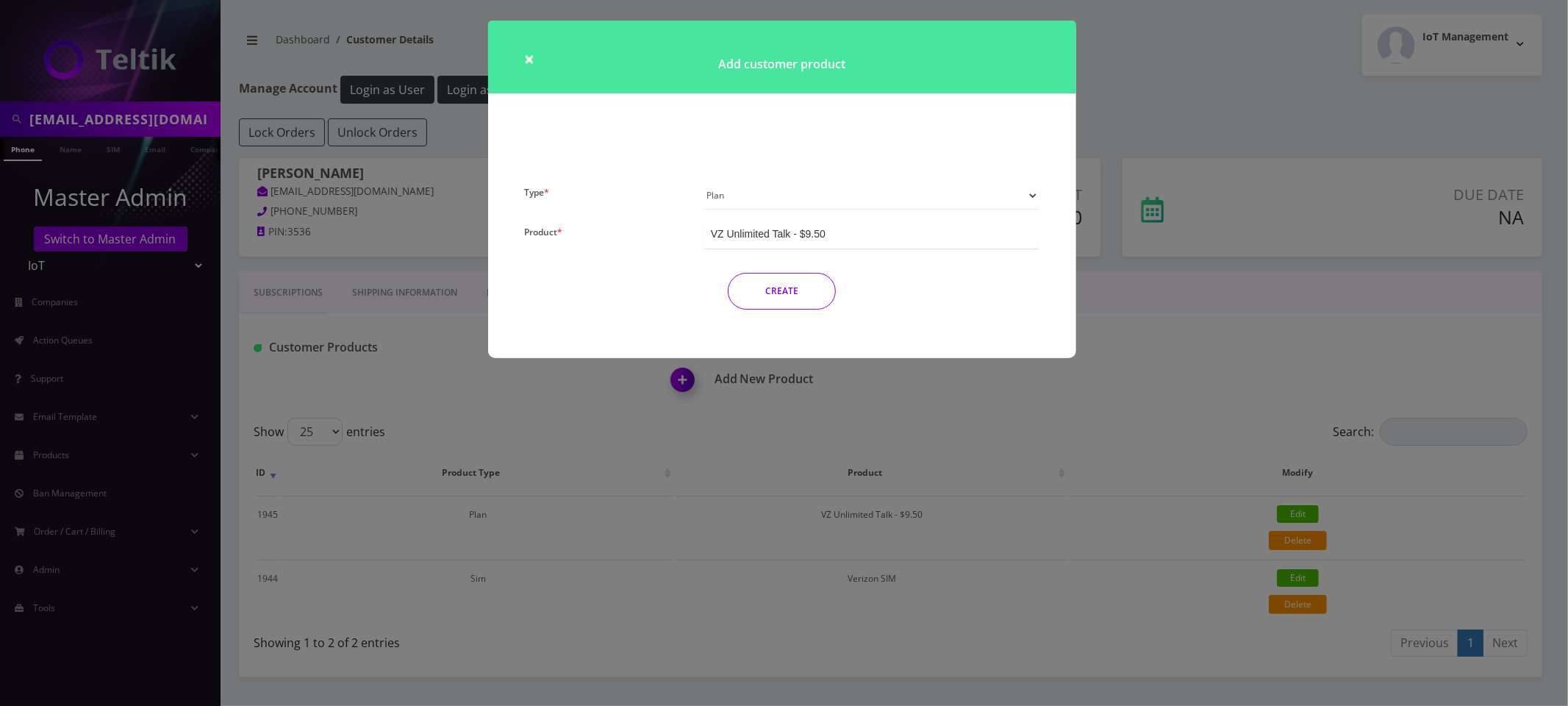
select select "3"
click at [704, 182] on select "Plan Device Sim Addon One-off" at bounding box center [872, 195] width 336 height 28
click at [789, 231] on div "Verizon SIM" at bounding box center [872, 235] width 336 height 27
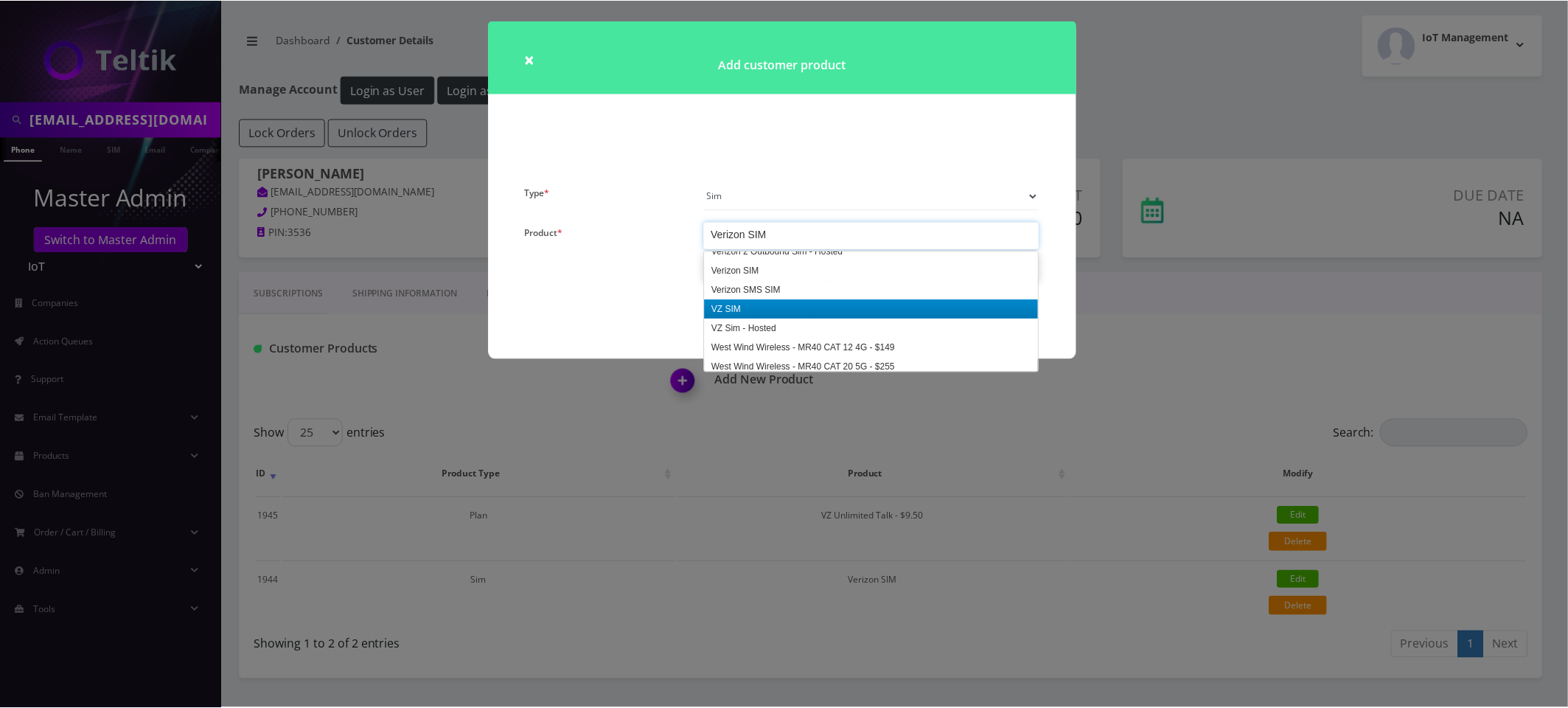
scroll to position [2431, 0]
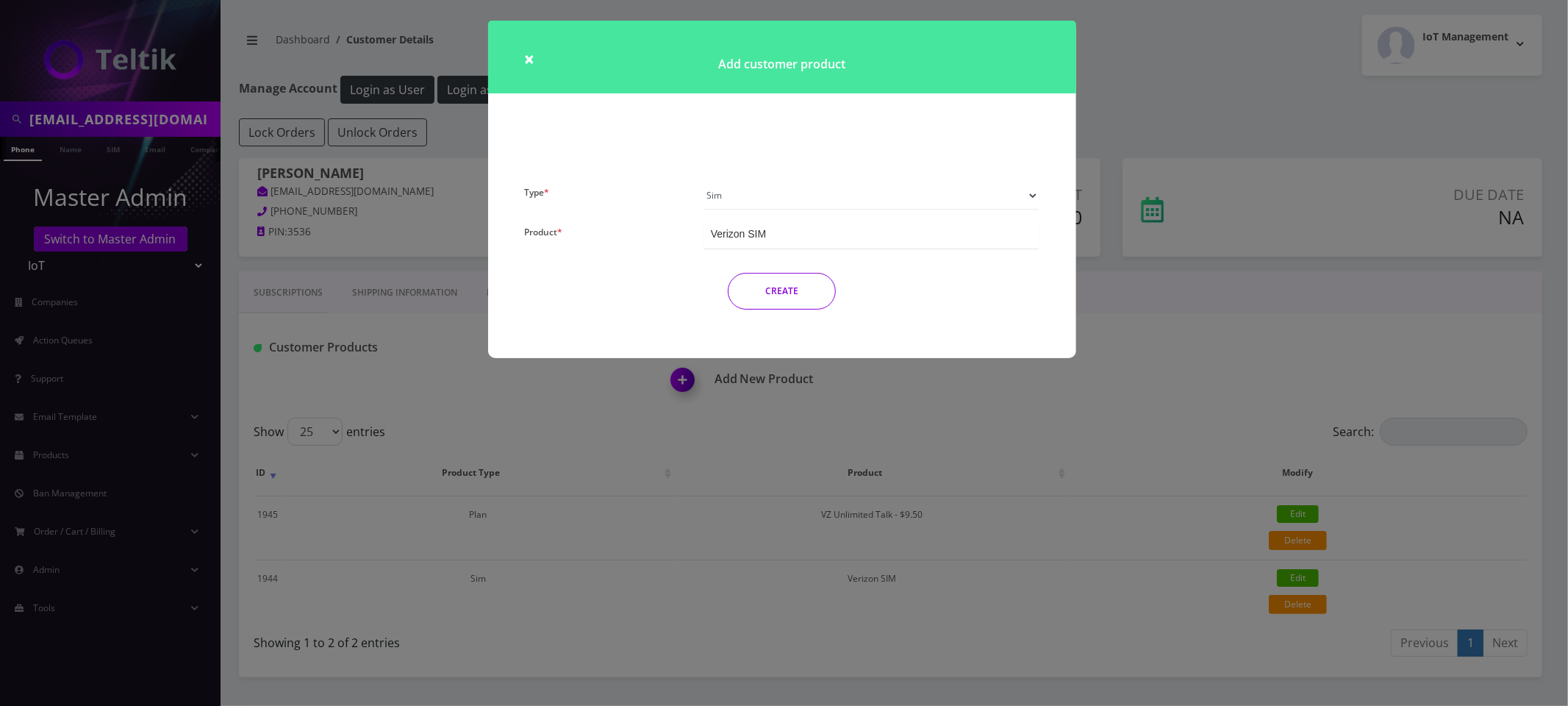
click at [780, 400] on div "× Add customer product Type * Plan Device Sim Addon One-off Product * VZ Unlimi…" at bounding box center [784, 353] width 1568 height 706
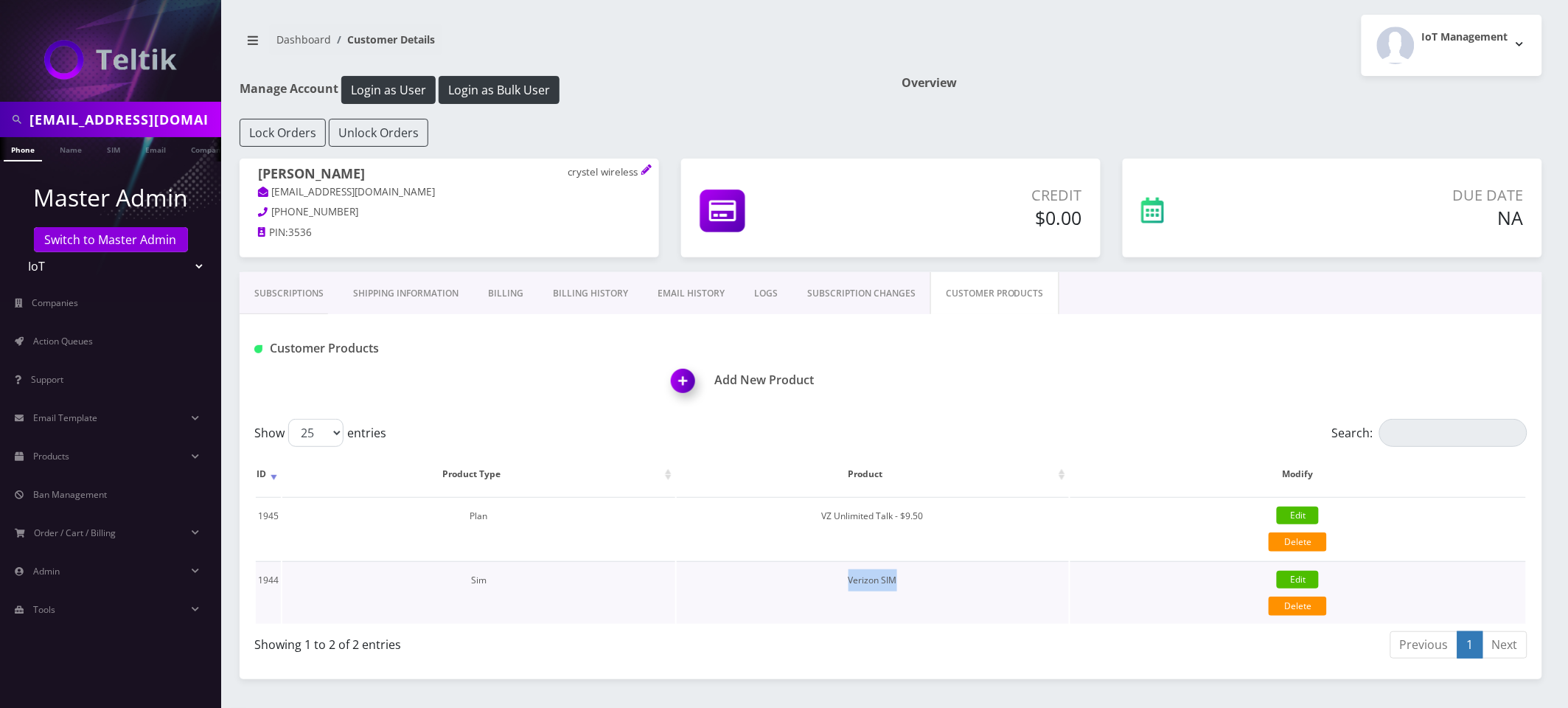
drag, startPoint x: 910, startPoint y: 577, endPoint x: 844, endPoint y: 579, distance: 66.0
click at [844, 579] on td "Verizon SIM" at bounding box center [873, 592] width 392 height 62
copy td "Verizon SIM"
click at [534, 78] on button "Login as Bulk User" at bounding box center [499, 89] width 121 height 28
click at [107, 331] on link "Action Queues" at bounding box center [110, 341] width 221 height 31
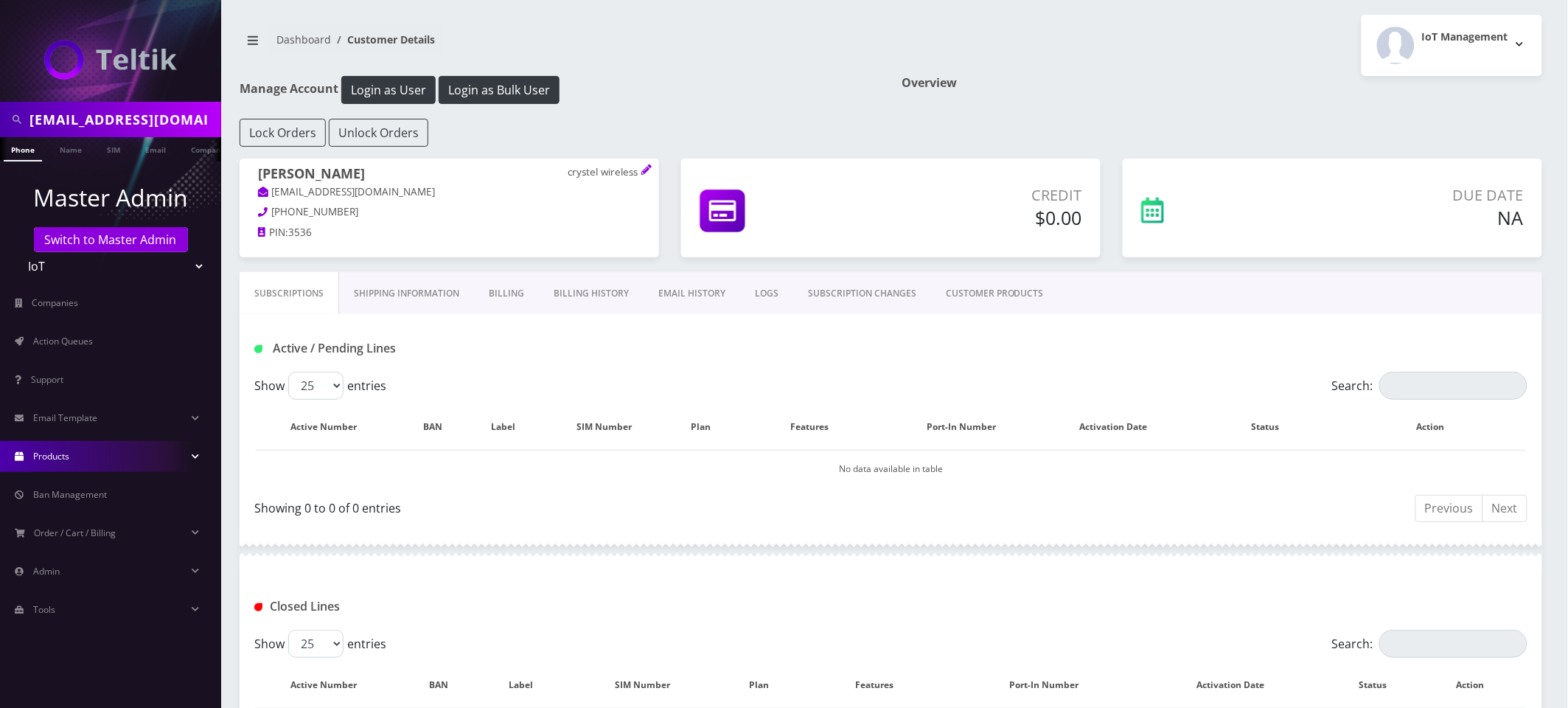
click at [106, 449] on link "Products" at bounding box center [110, 456] width 221 height 31
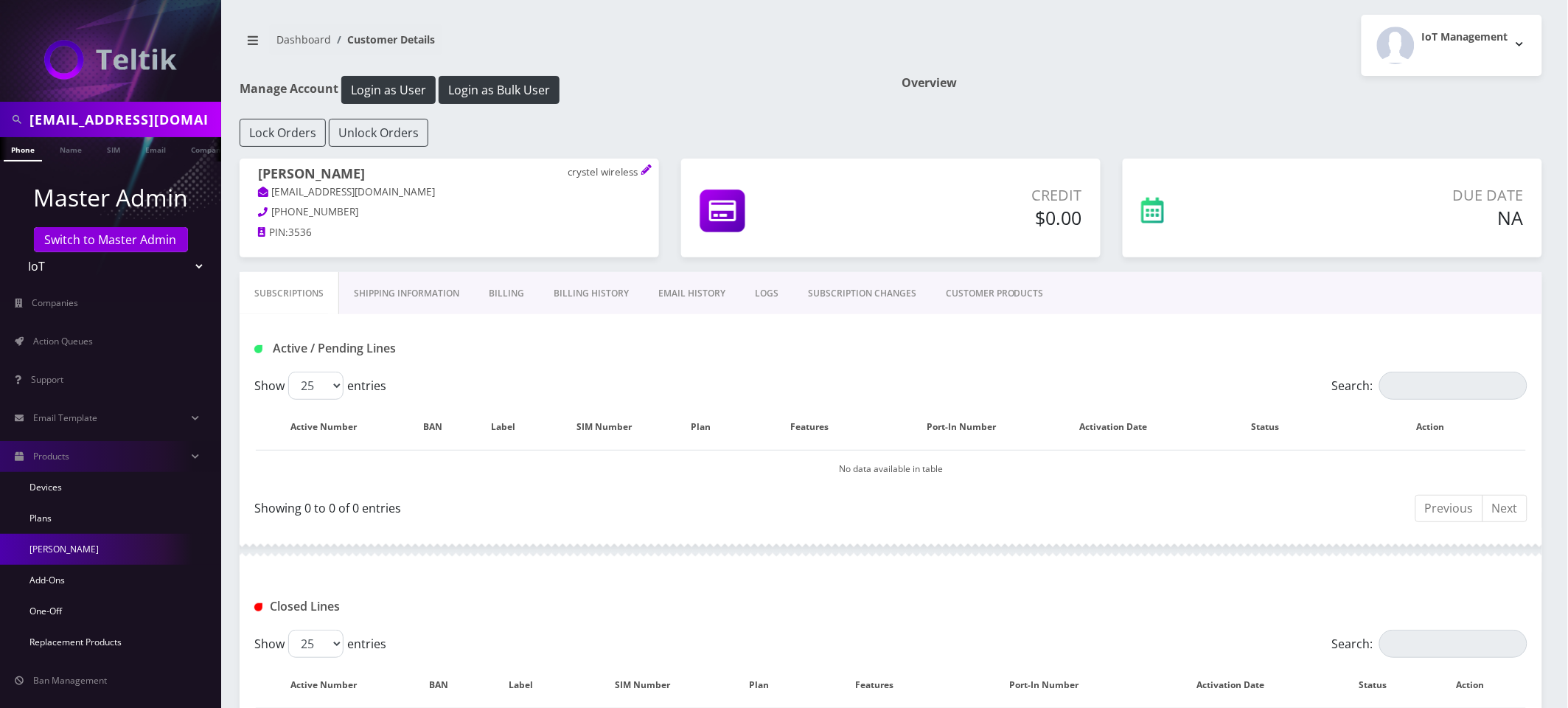
click at [79, 542] on link "[PERSON_NAME]" at bounding box center [110, 549] width 221 height 31
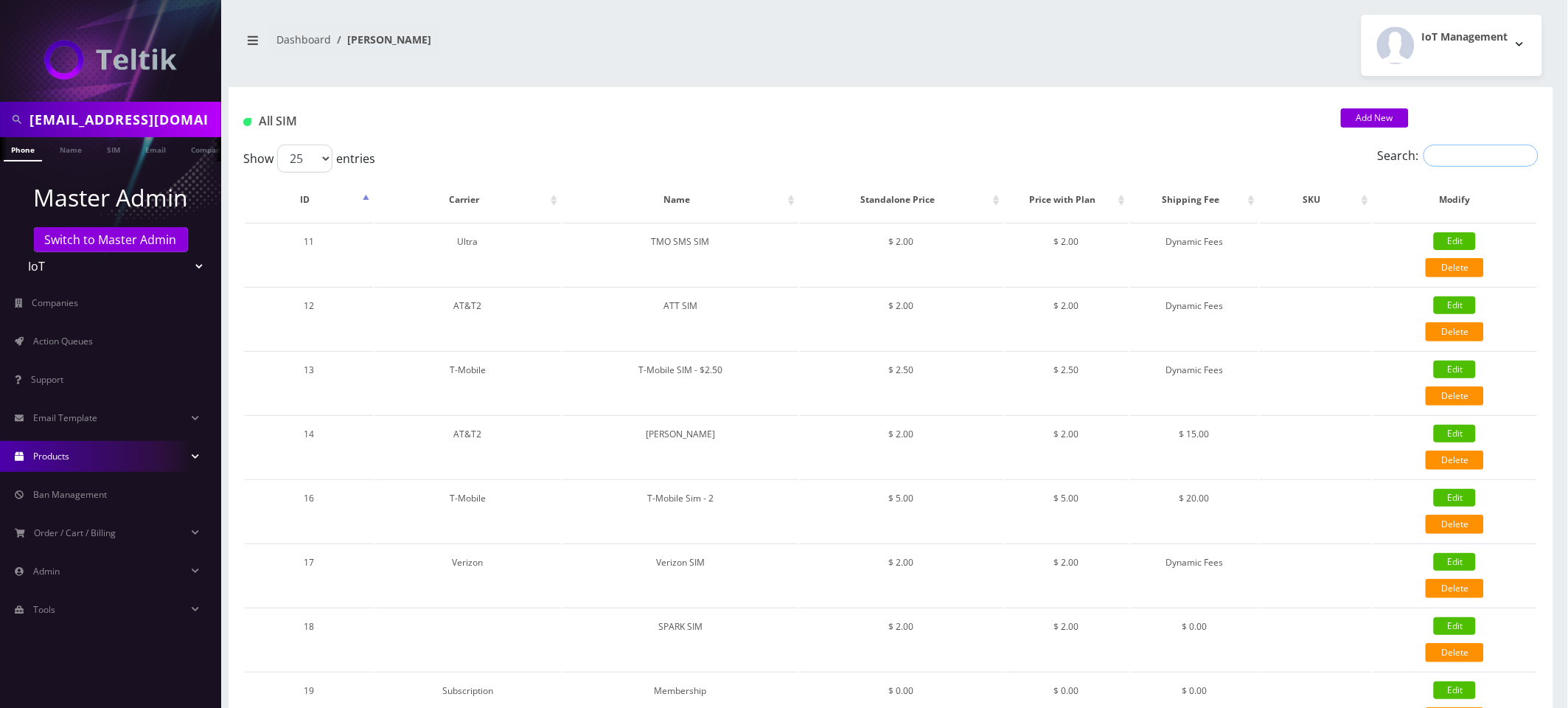
click at [1459, 154] on input "Search:" at bounding box center [1481, 155] width 115 height 22
paste input "Verizon SIM"
type input "Verizon SIM"
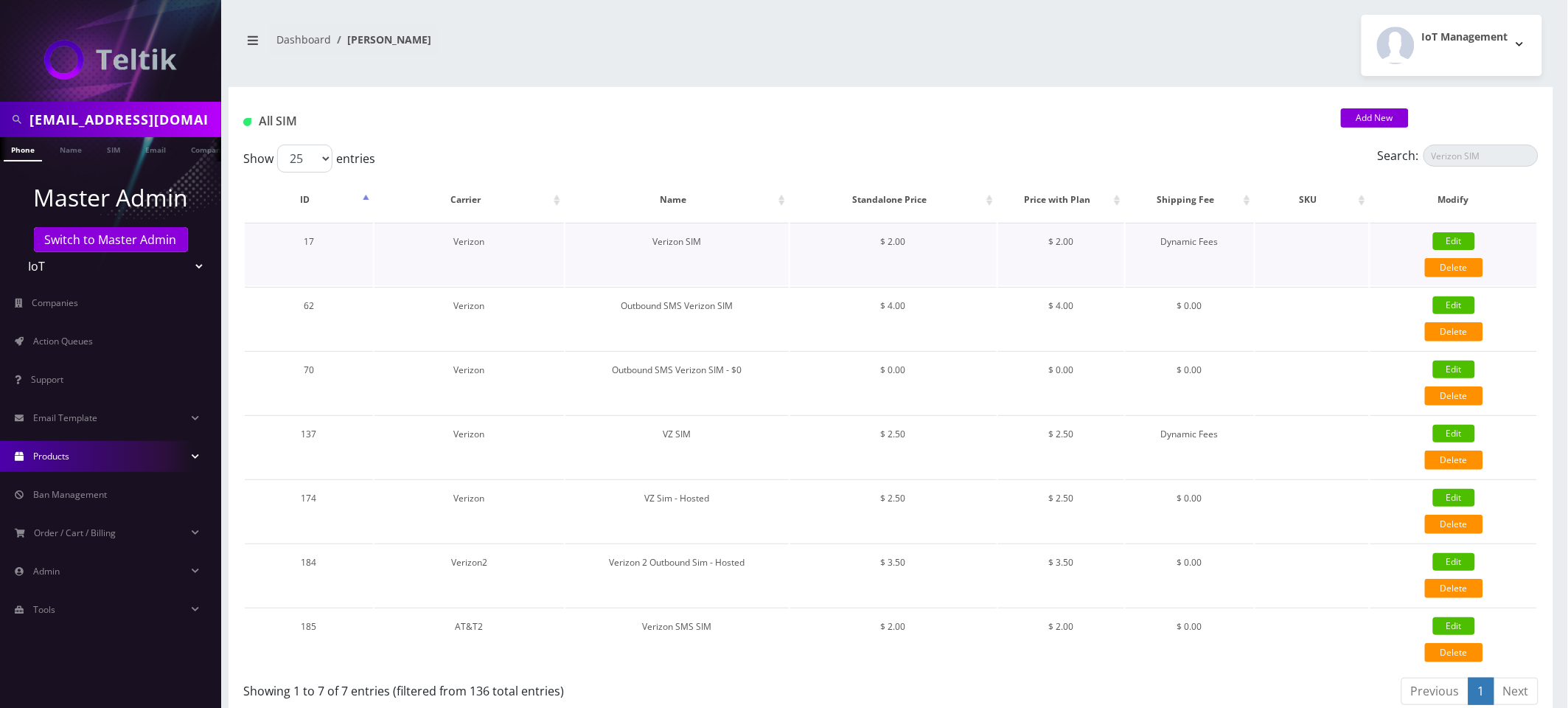
click at [1450, 238] on link "Edit" at bounding box center [1454, 241] width 42 height 17
type input "Verizon SIM"
select select "6"
type input "2"
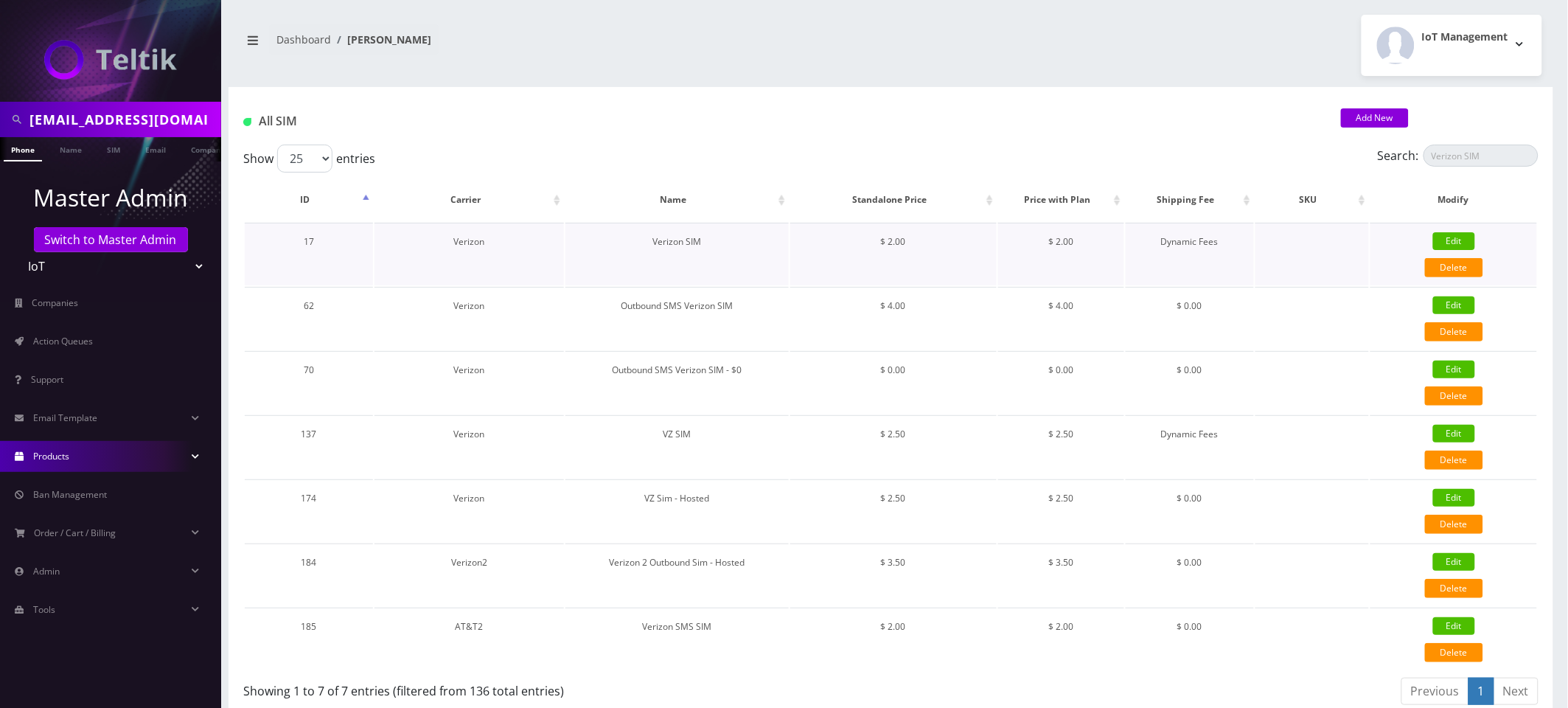
checkbox input "true"
select select "2"
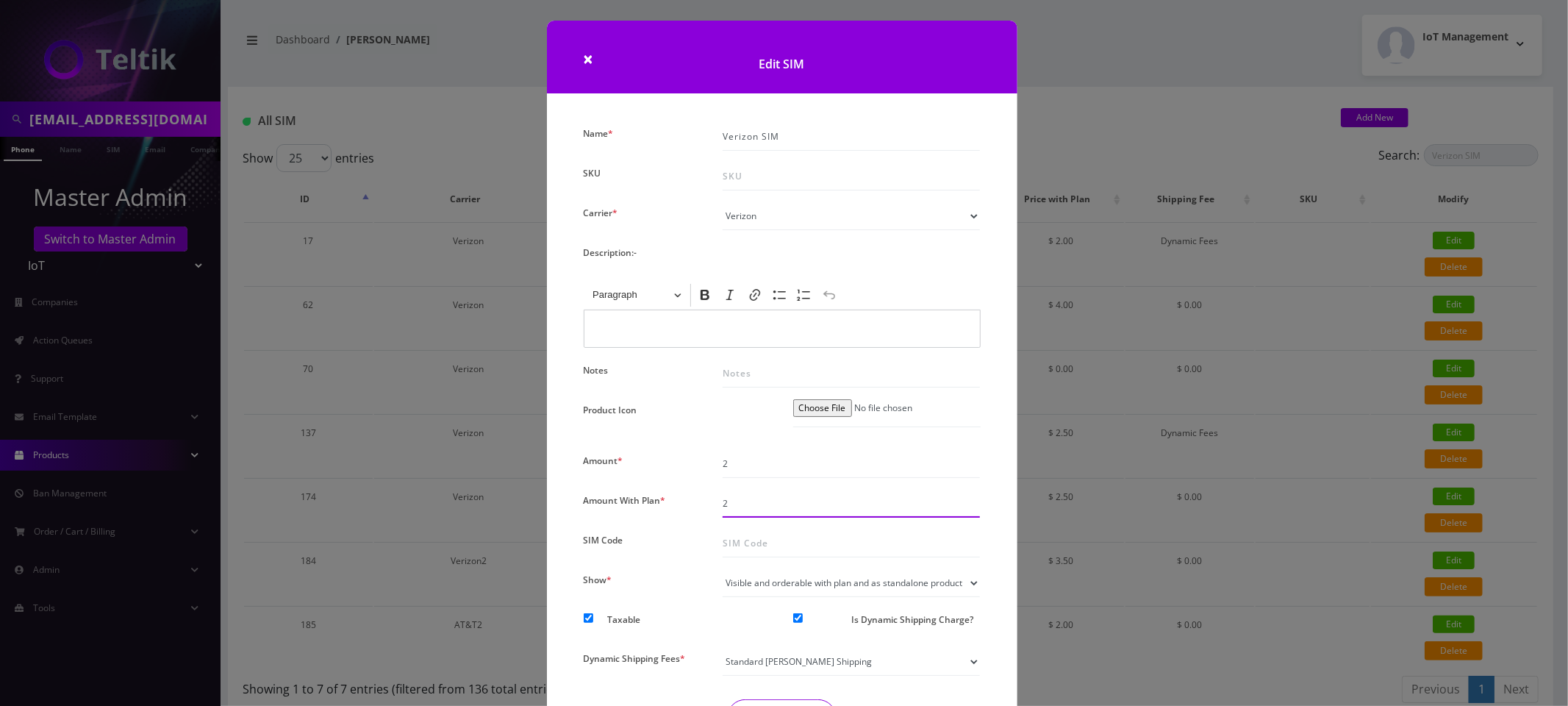
click at [783, 499] on input "2" at bounding box center [851, 503] width 258 height 28
click at [788, 463] on input "2" at bounding box center [851, 464] width 258 height 28
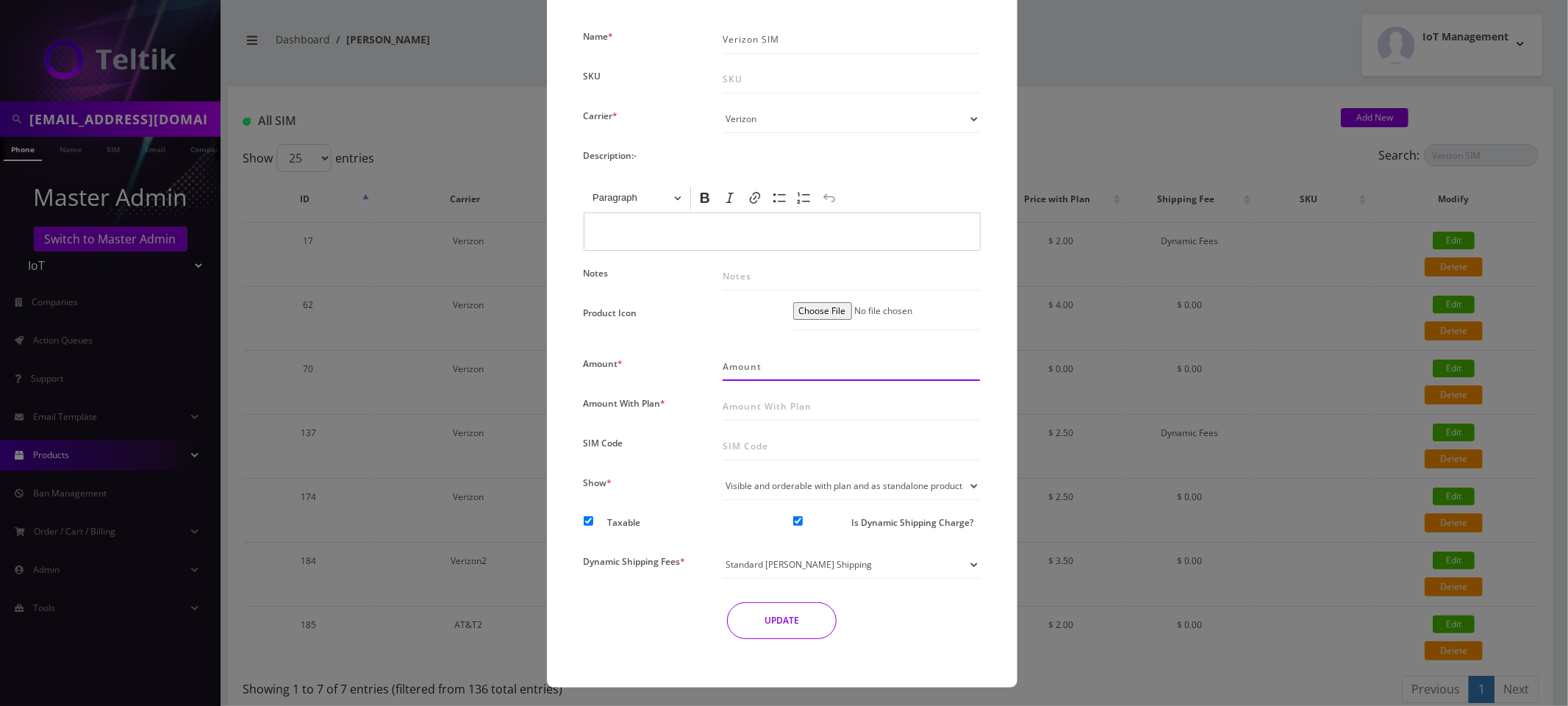
scroll to position [100, 0]
click at [794, 521] on input "Is Dynamic Shipping Charge?" at bounding box center [798, 519] width 10 height 10
checkbox input "false"
click at [799, 615] on button "UPDATE" at bounding box center [782, 618] width 109 height 36
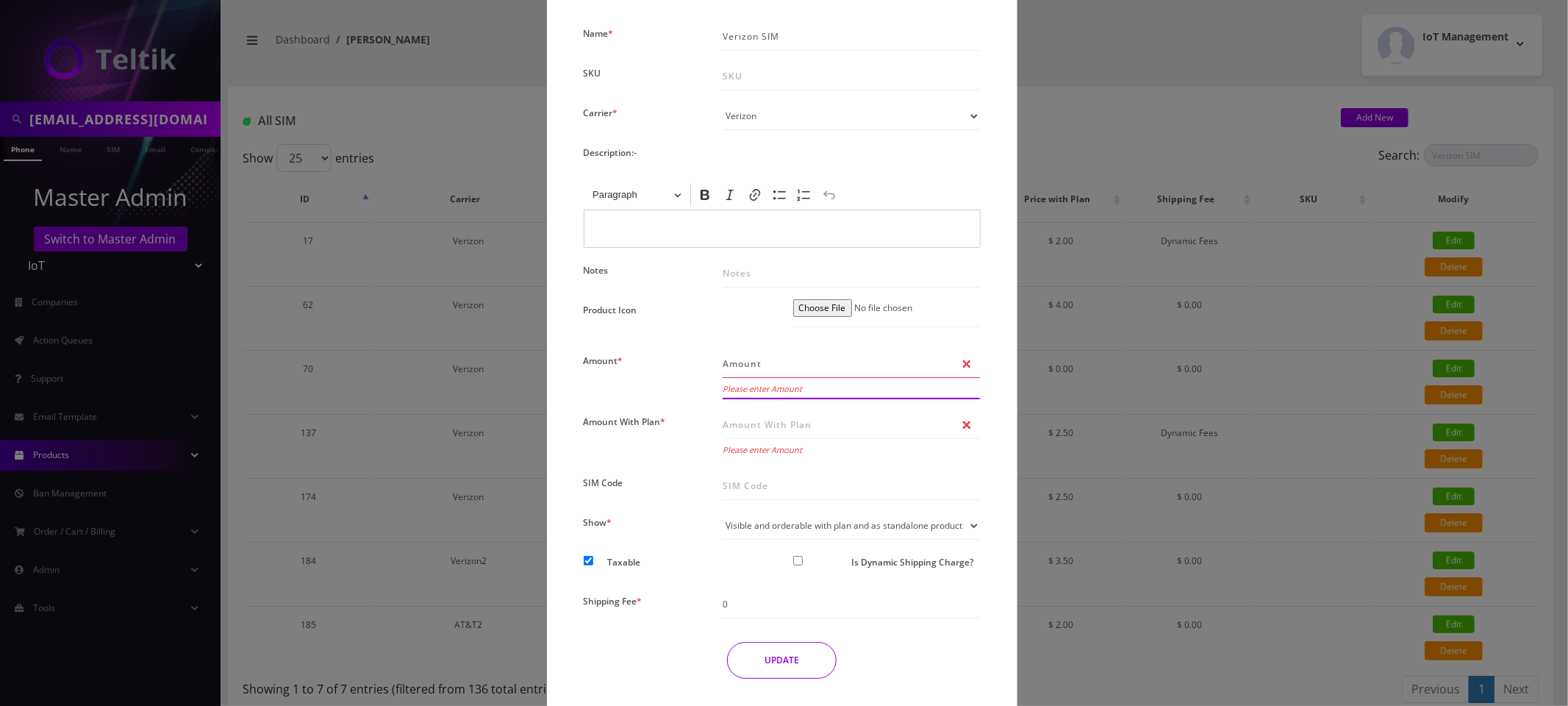
click at [795, 351] on input "Amount *" at bounding box center [851, 363] width 258 height 28
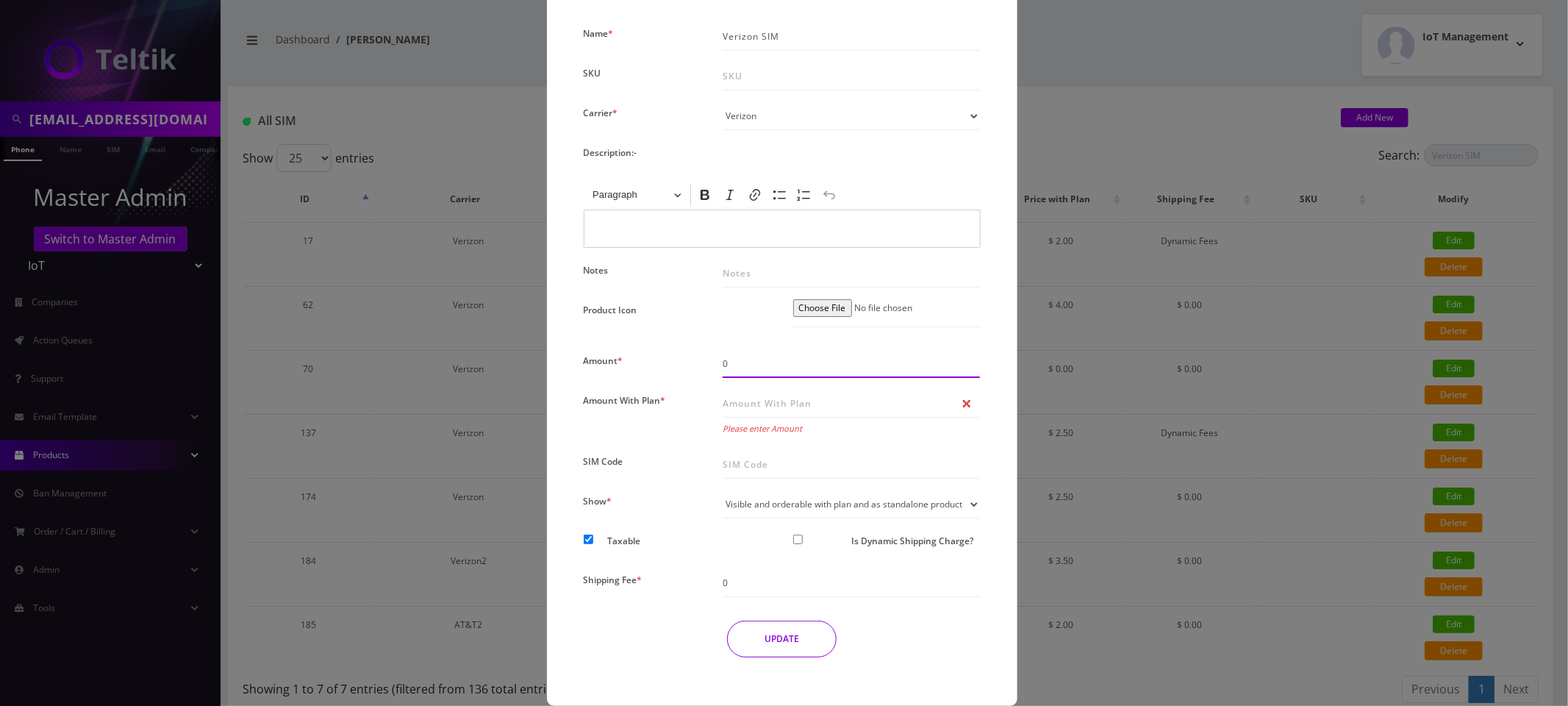
type input "0"
click at [757, 410] on input "Amount With Plan *" at bounding box center [851, 403] width 258 height 28
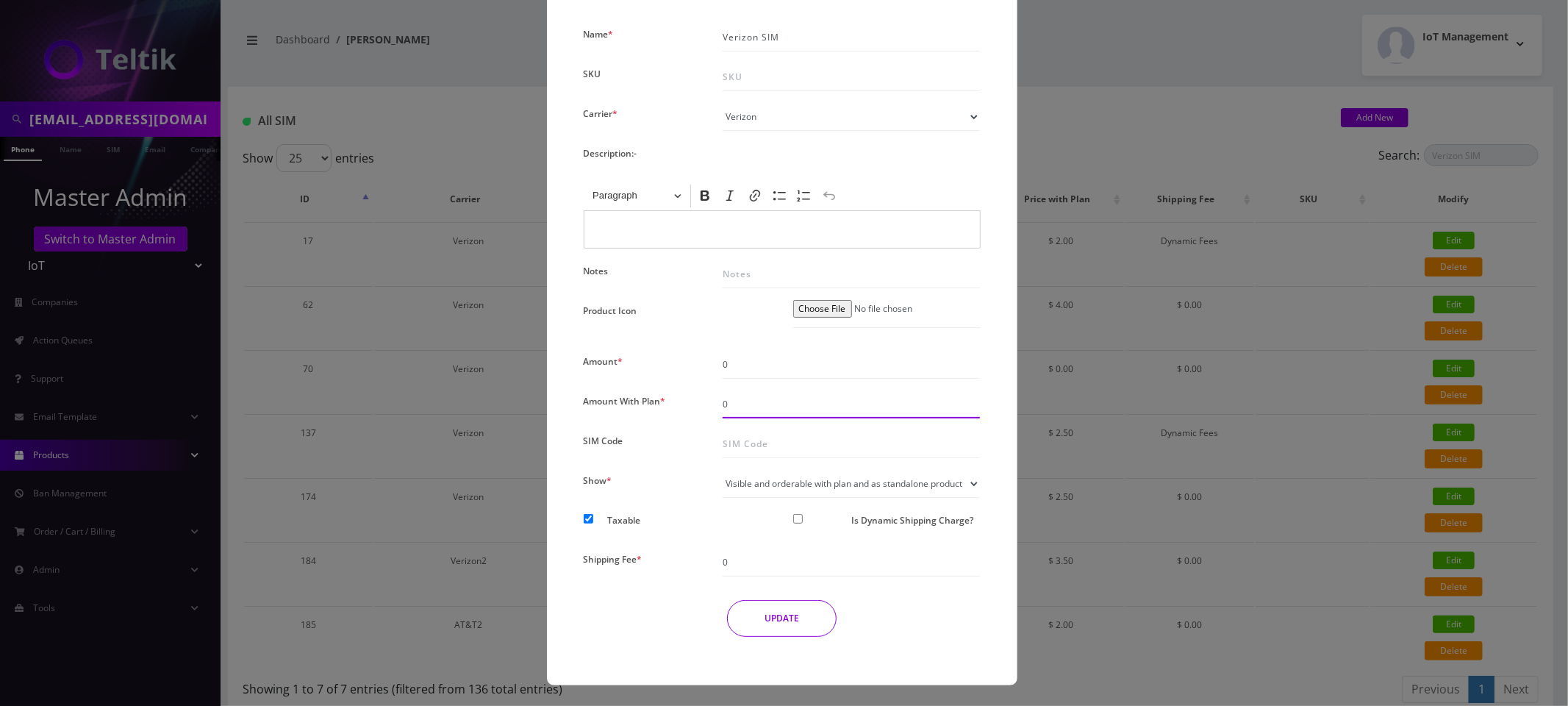
type input "0"
click at [778, 610] on button "UPDATE" at bounding box center [782, 618] width 109 height 36
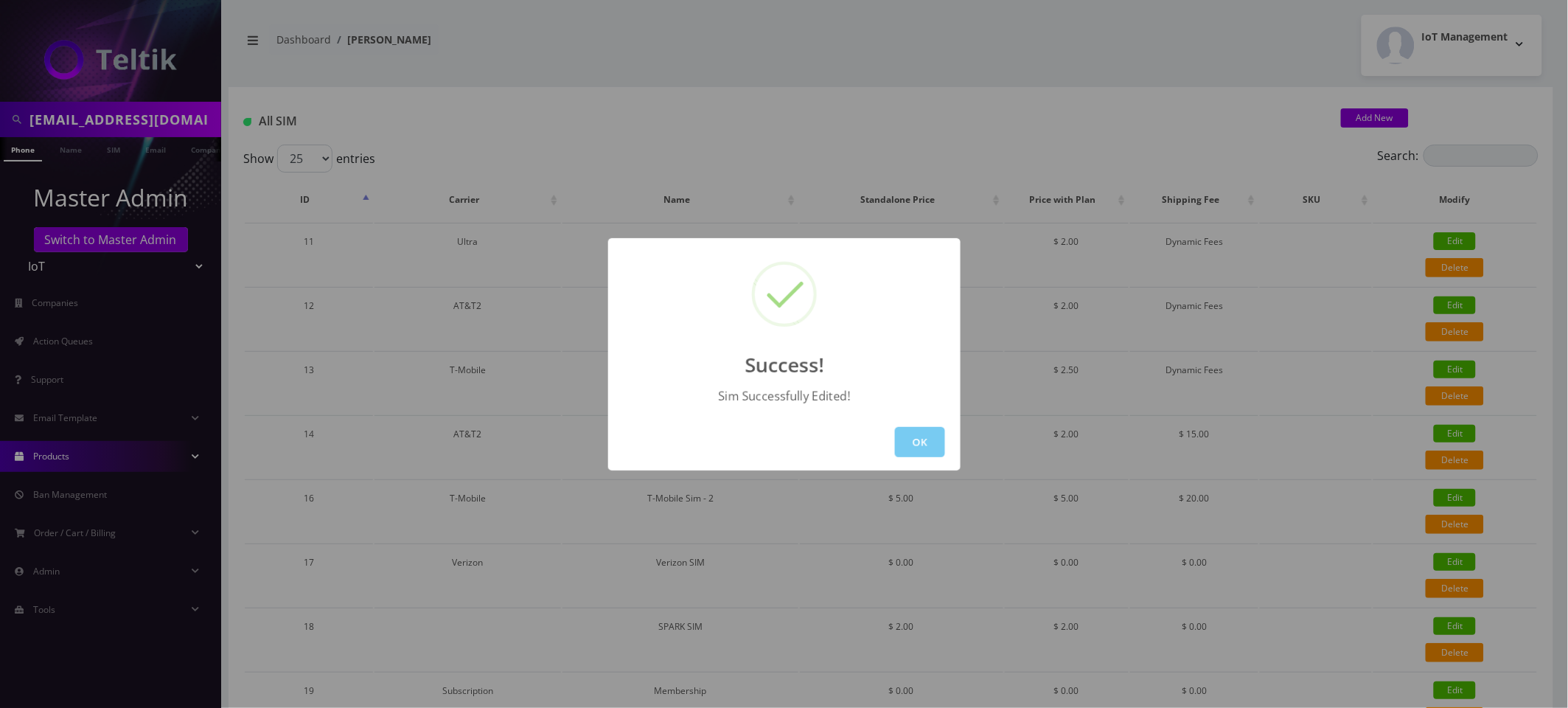
drag, startPoint x: 915, startPoint y: 430, endPoint x: 915, endPoint y: 420, distance: 10.0
click at [915, 430] on button "OK" at bounding box center [920, 441] width 50 height 30
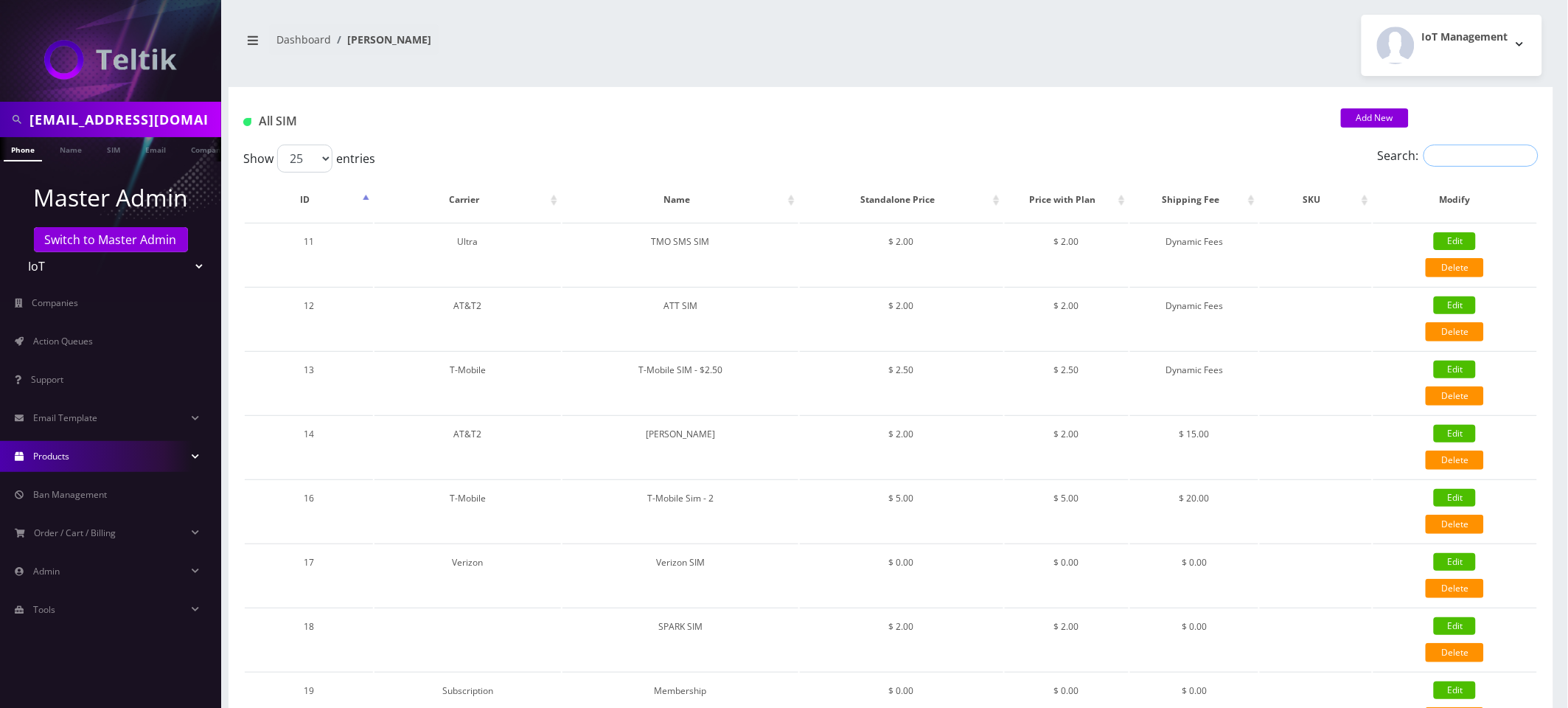
click at [1448, 152] on input "Search:" at bounding box center [1481, 155] width 115 height 22
paste input "Verizon SIM"
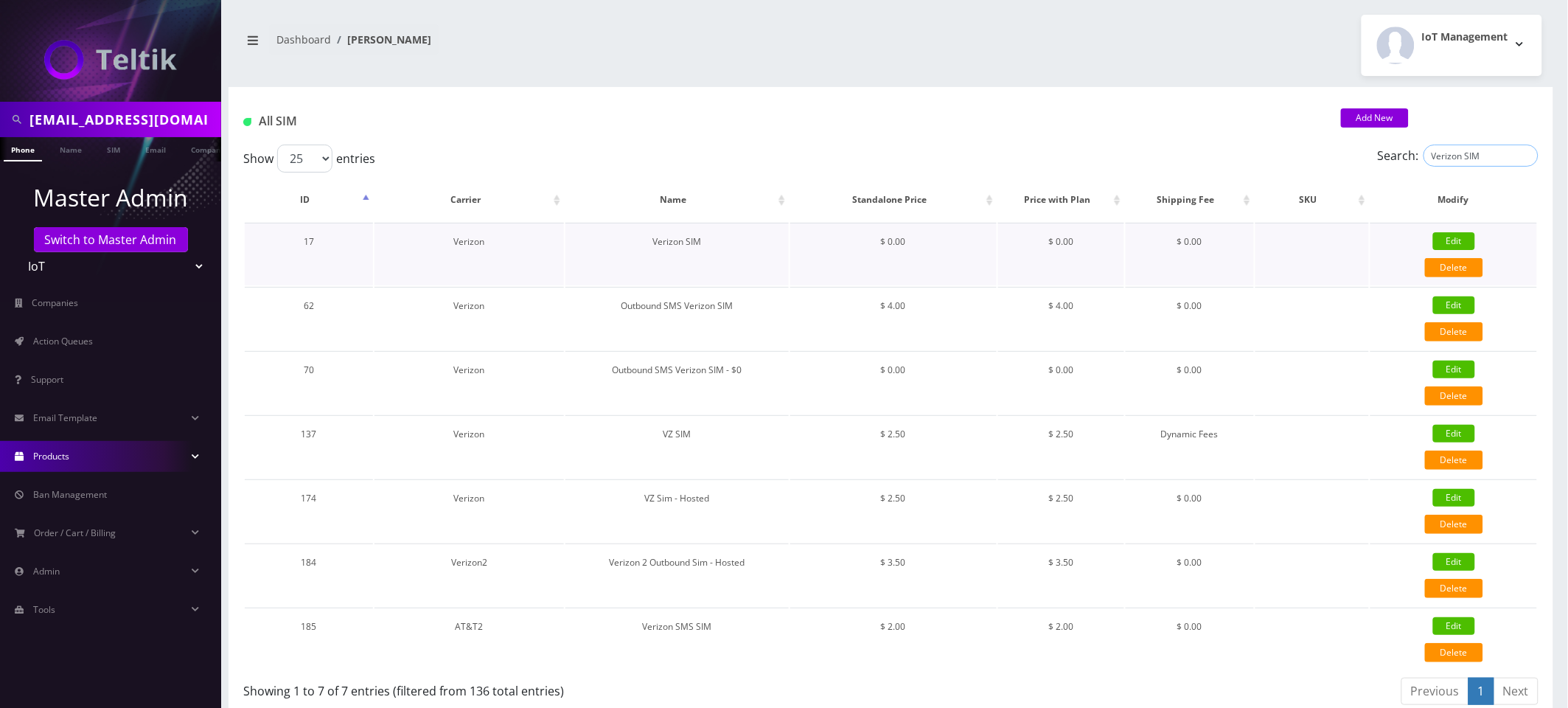
type input "Verizon SIM"
click at [1451, 238] on link "Edit" at bounding box center [1454, 241] width 42 height 17
checkbox input "true"
checkbox input "false"
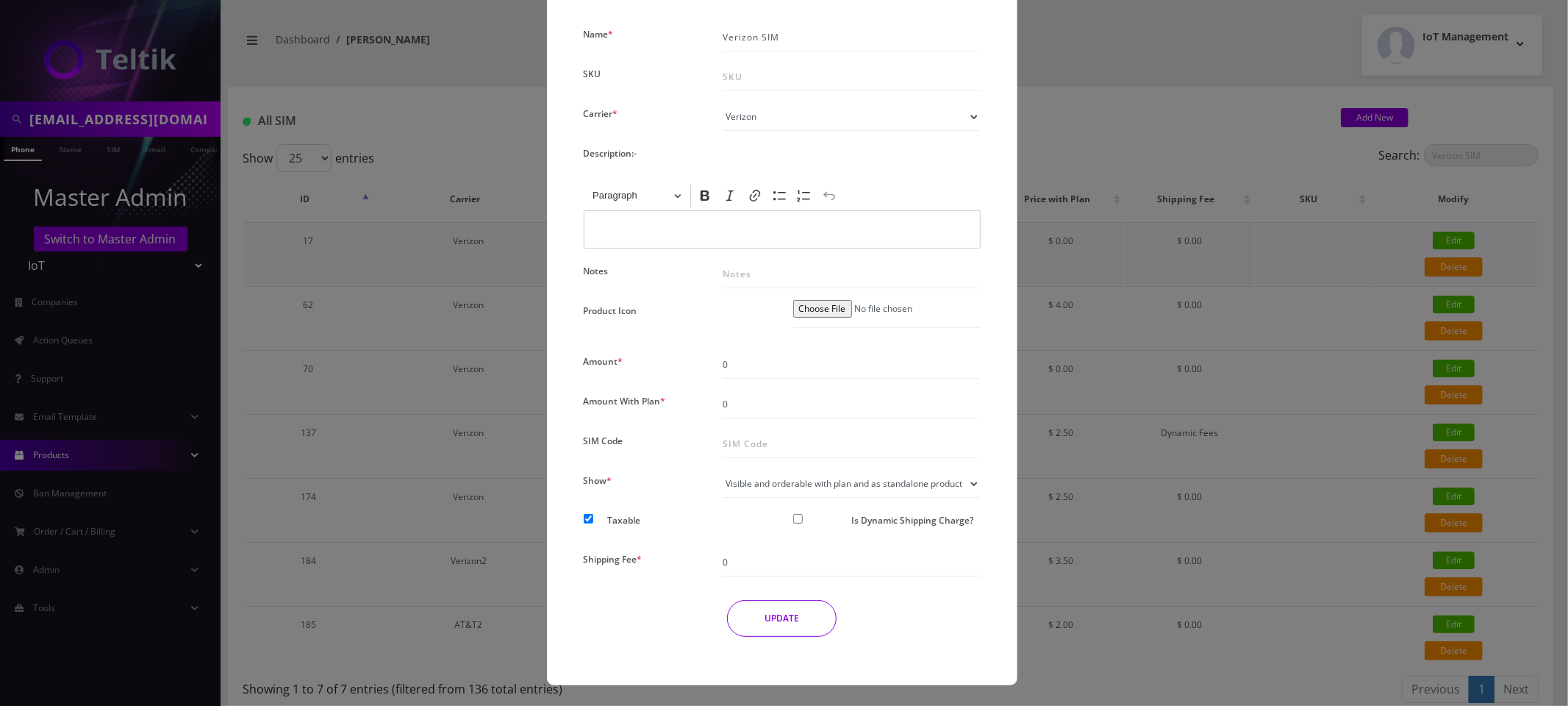
scroll to position [0, 0]
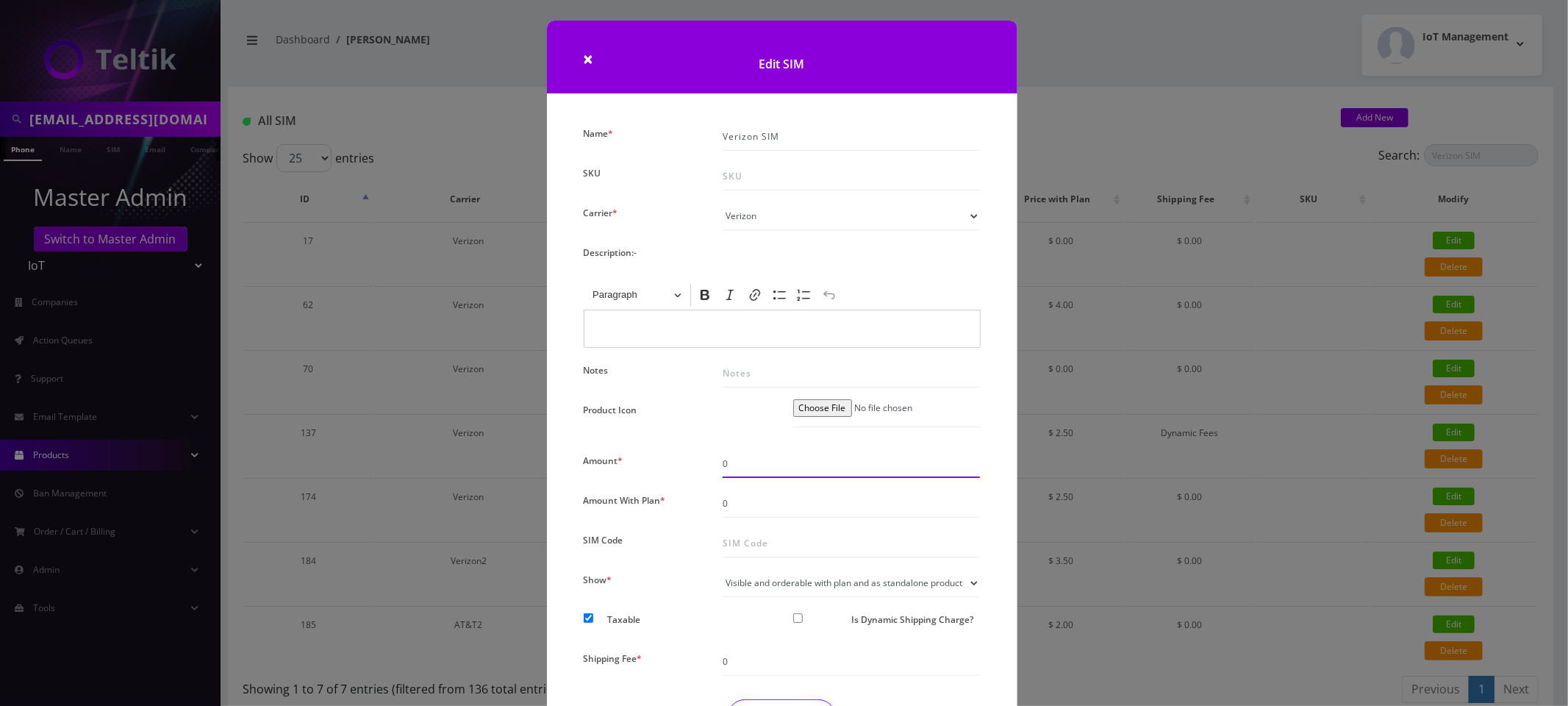
click at [748, 464] on input "0" at bounding box center [851, 464] width 258 height 28
type input "2"
click at [743, 512] on input "0" at bounding box center [851, 503] width 258 height 28
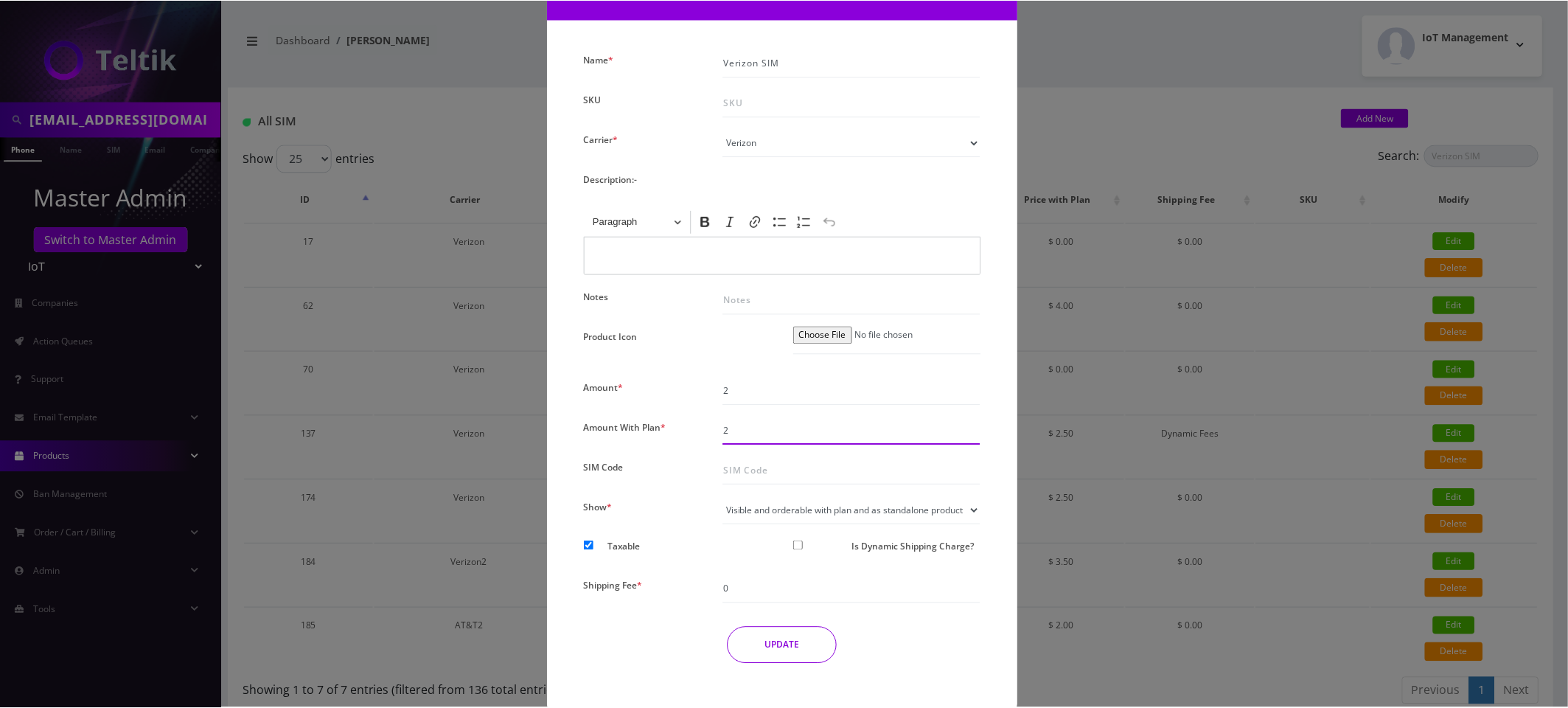
scroll to position [100, 0]
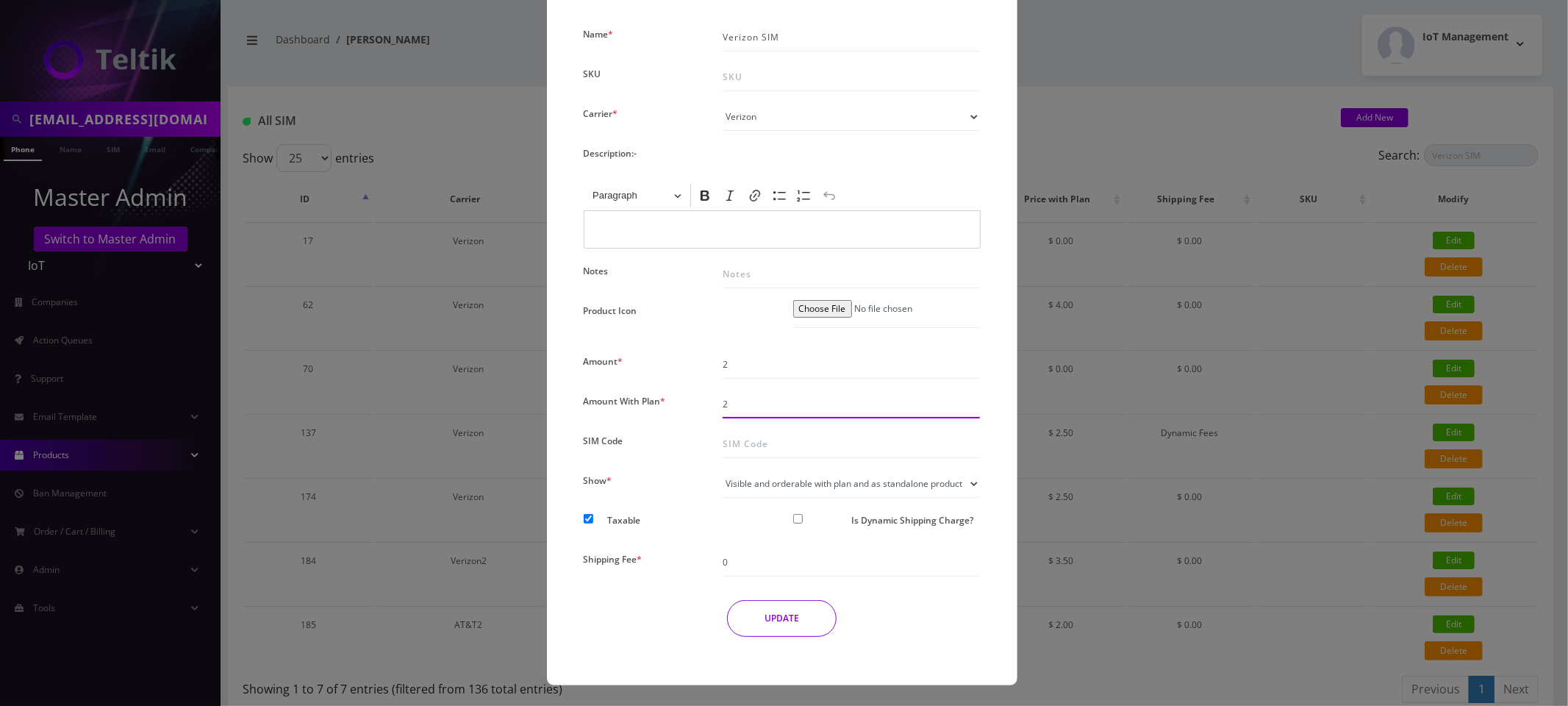
type input "2"
click at [799, 518] on input "Is Dynamic Shipping Charge?" at bounding box center [798, 519] width 10 height 10
checkbox input "true"
click at [796, 612] on button "UPDATE" at bounding box center [782, 618] width 109 height 36
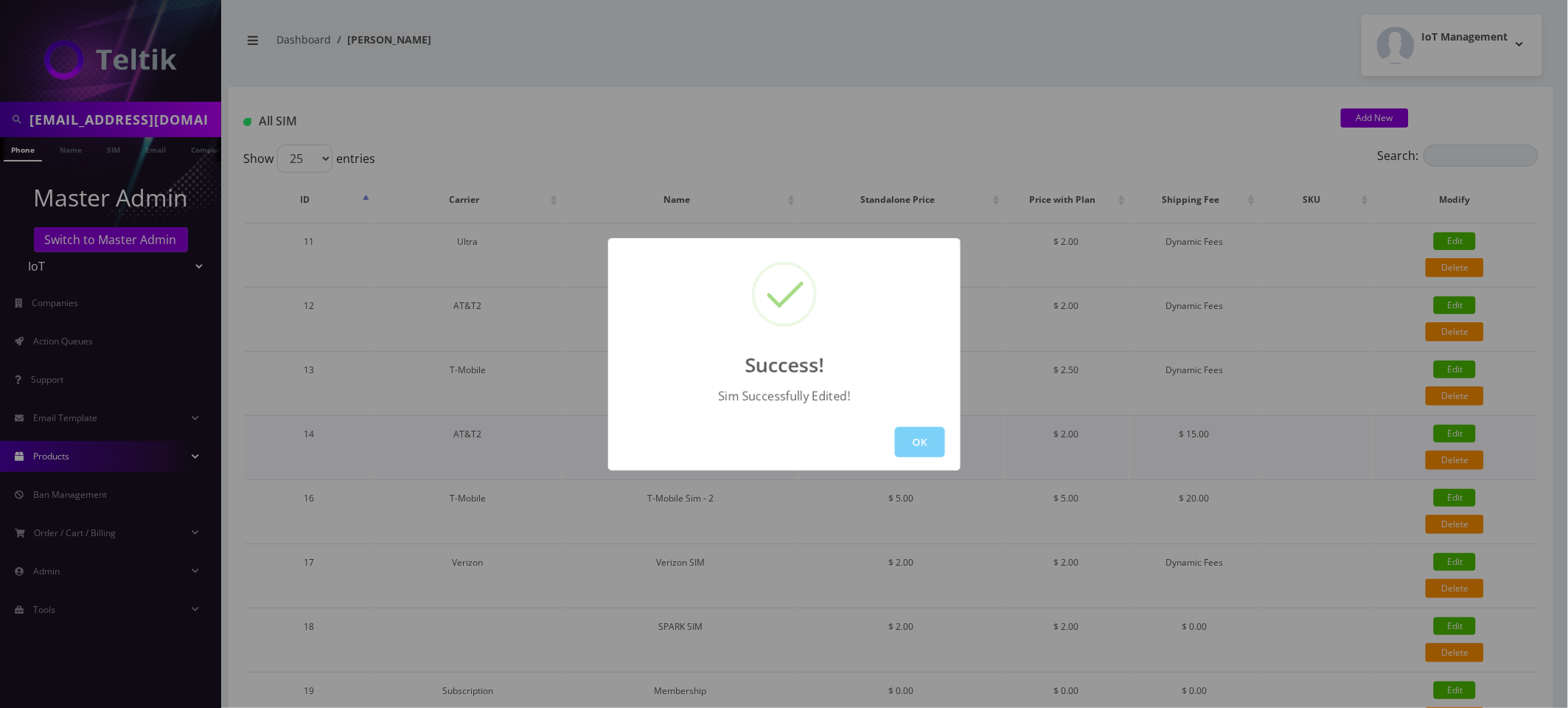
click at [911, 447] on button "OK" at bounding box center [920, 441] width 50 height 30
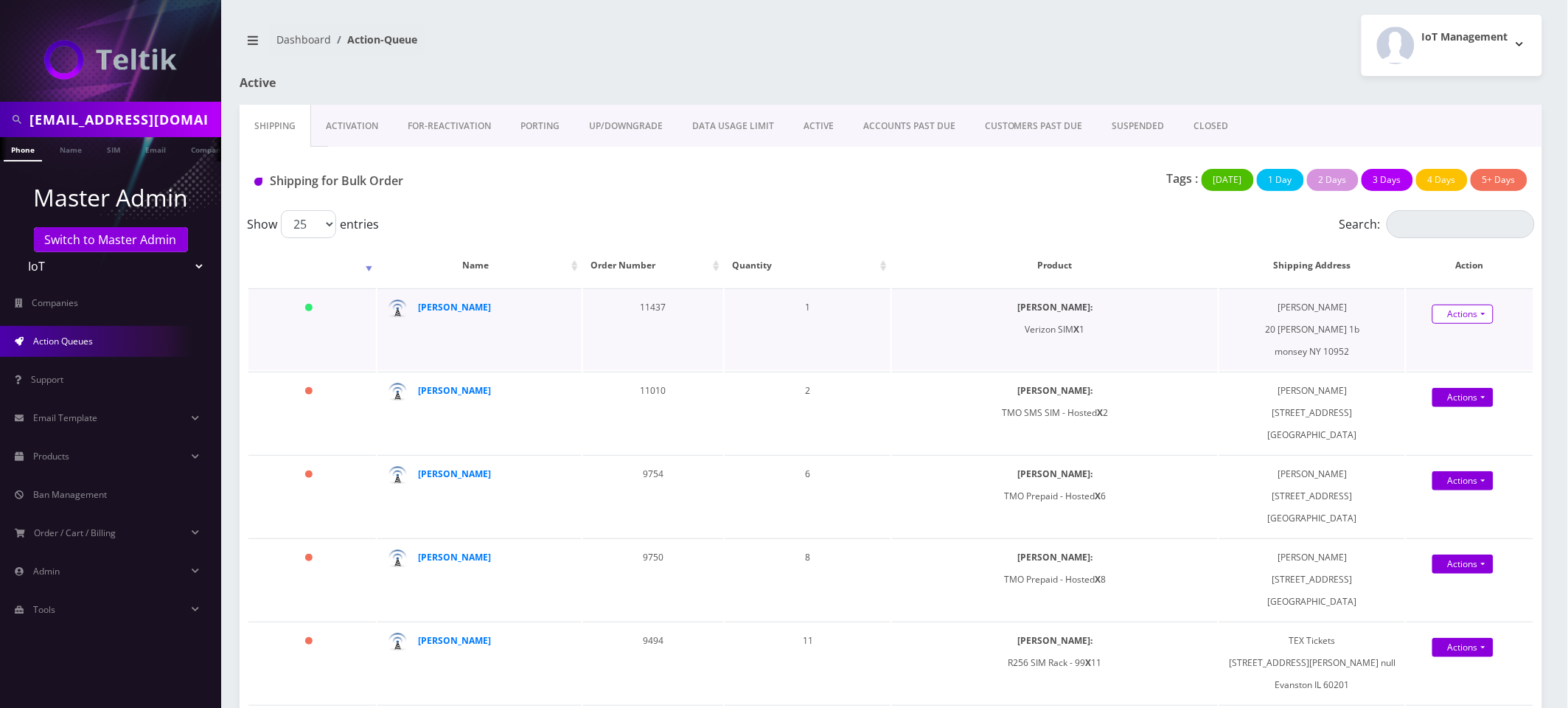
click at [1469, 318] on link "Actions" at bounding box center [1462, 314] width 61 height 19
click at [1463, 345] on link "Shipped" at bounding box center [1478, 342] width 118 height 22
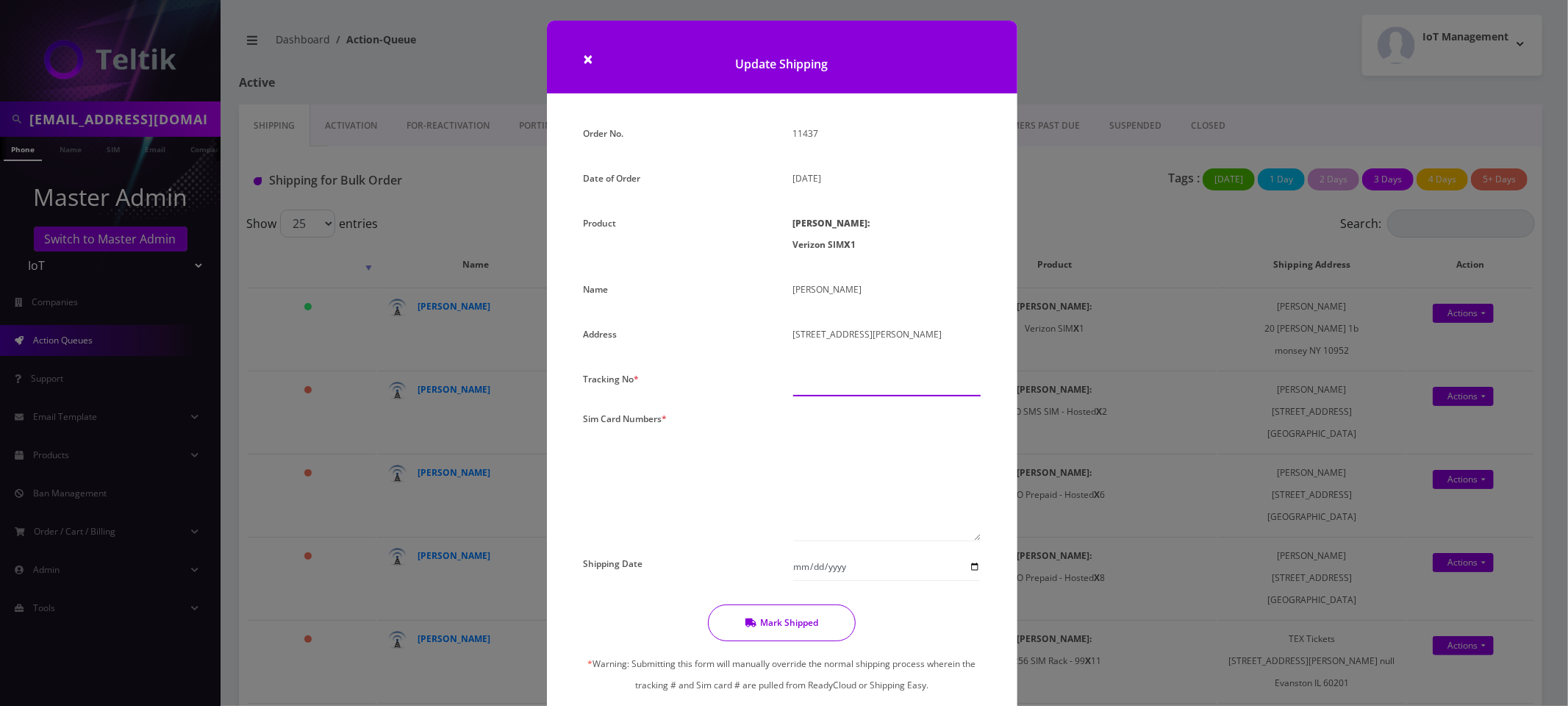
click at [818, 376] on input "text" at bounding box center [887, 382] width 188 height 28
type input "000000000"
click at [857, 433] on textarea at bounding box center [887, 474] width 188 height 133
type textarea "87878787878878788878"
click at [807, 627] on button "Mark Shipped" at bounding box center [782, 623] width 148 height 36
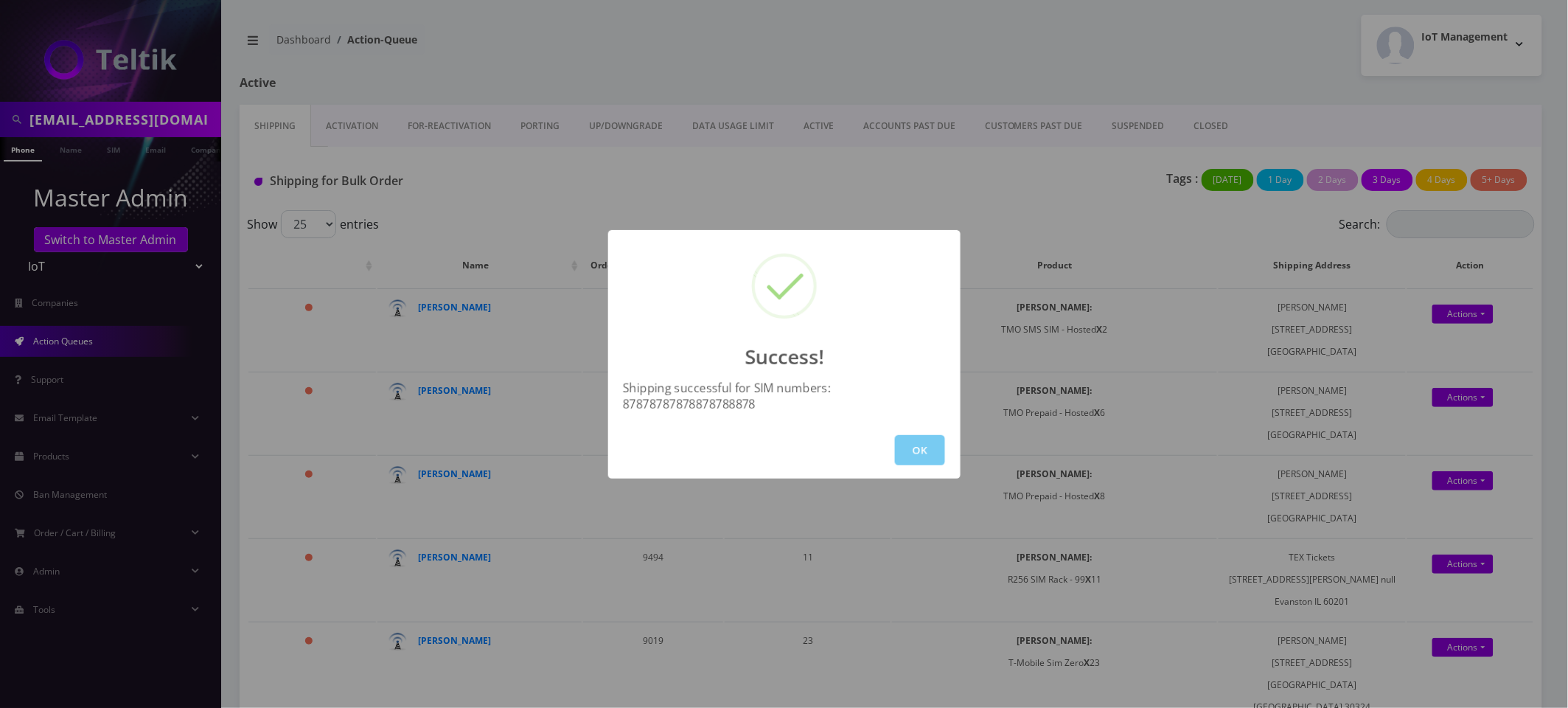
click at [900, 446] on button "OK" at bounding box center [920, 450] width 50 height 30
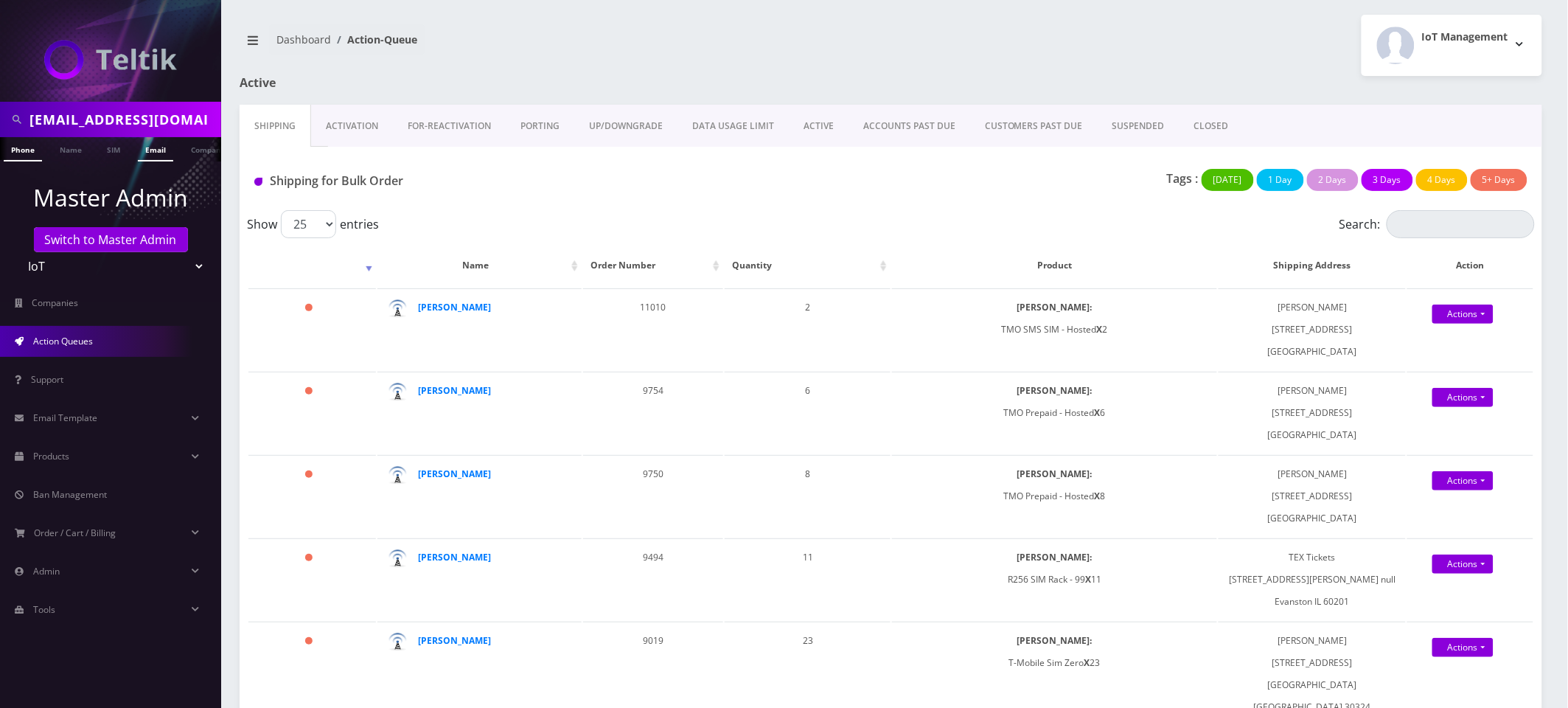
click at [153, 148] on link "Email" at bounding box center [156, 149] width 36 height 24
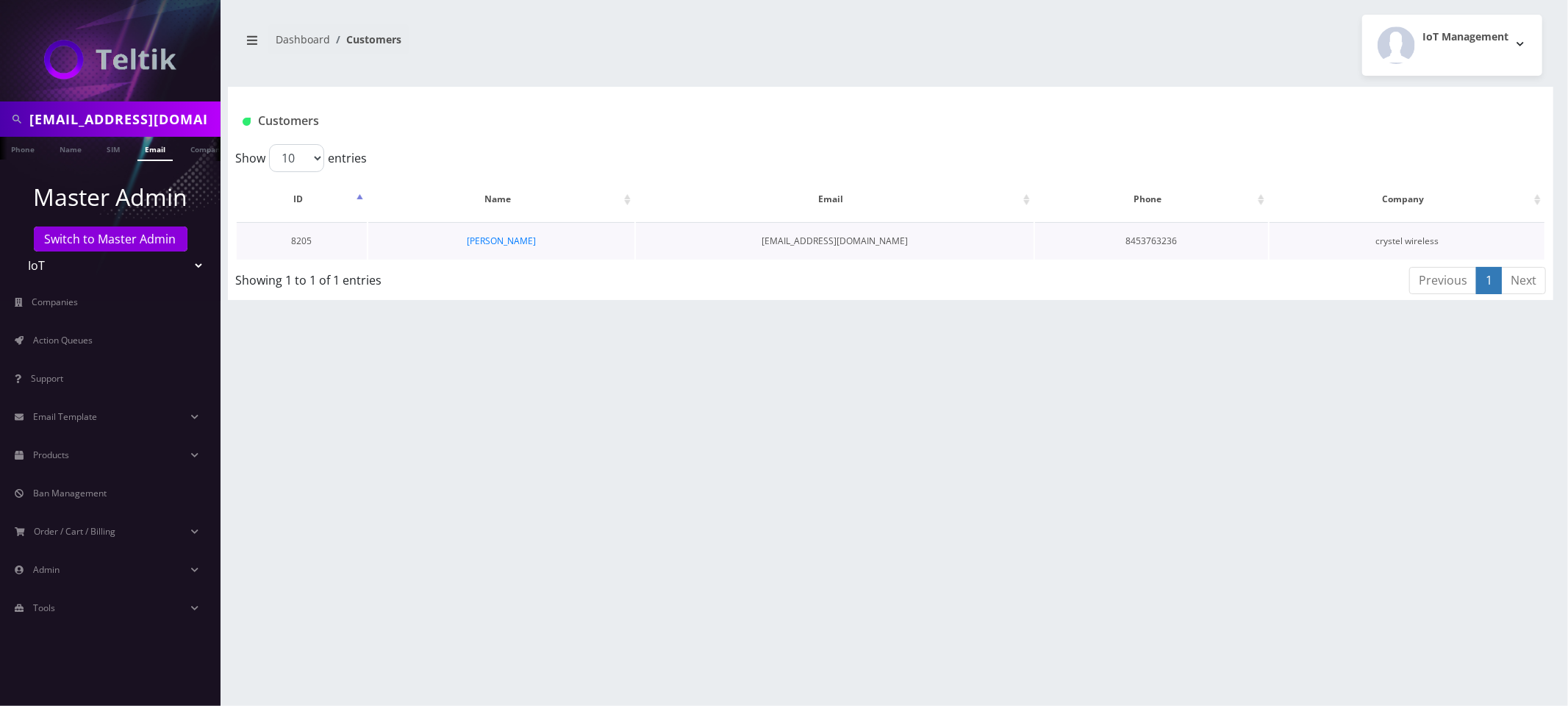
click at [489, 248] on td "[PERSON_NAME]" at bounding box center [502, 240] width 266 height 37
click at [491, 244] on link "[PERSON_NAME]" at bounding box center [501, 240] width 69 height 12
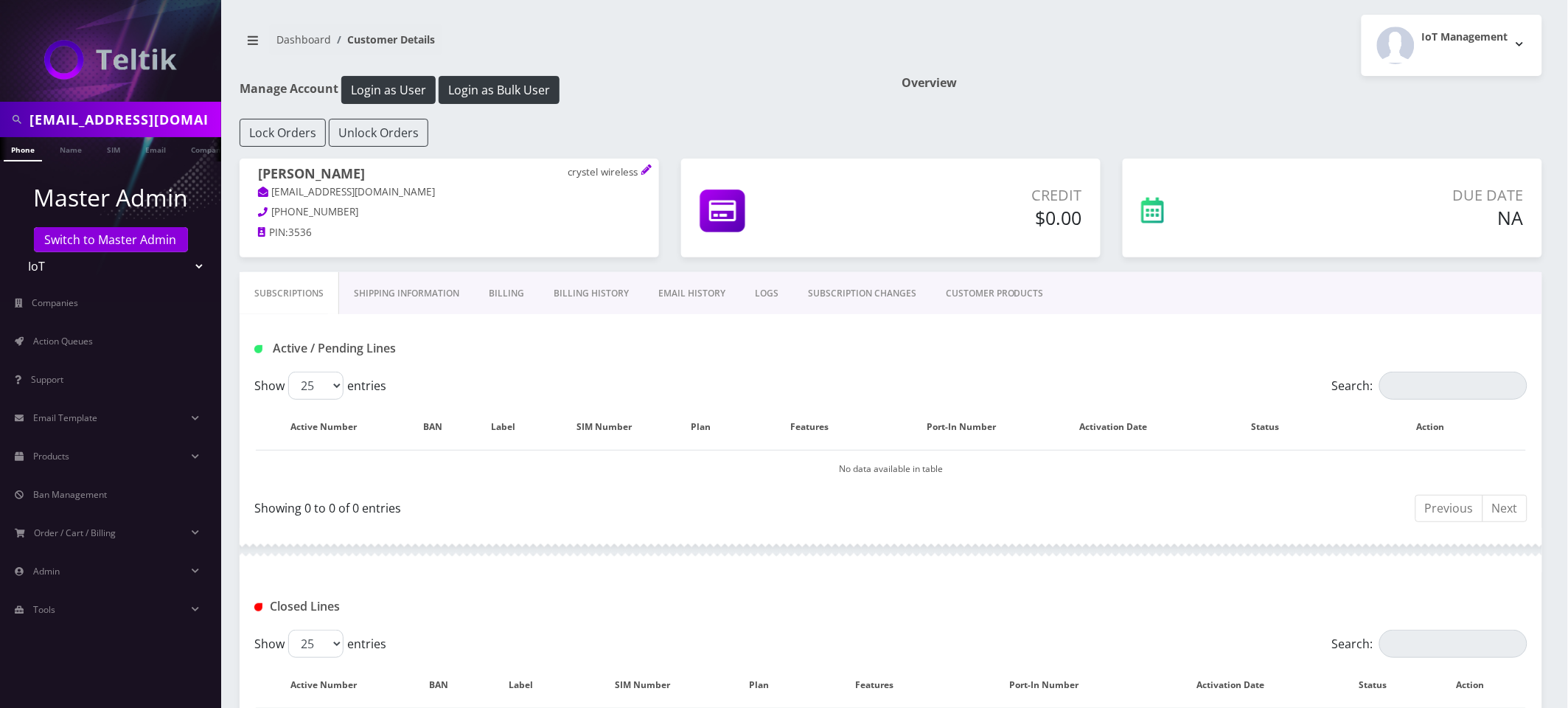
click at [952, 290] on link "CUSTOMER PRODUCTS" at bounding box center [994, 293] width 128 height 43
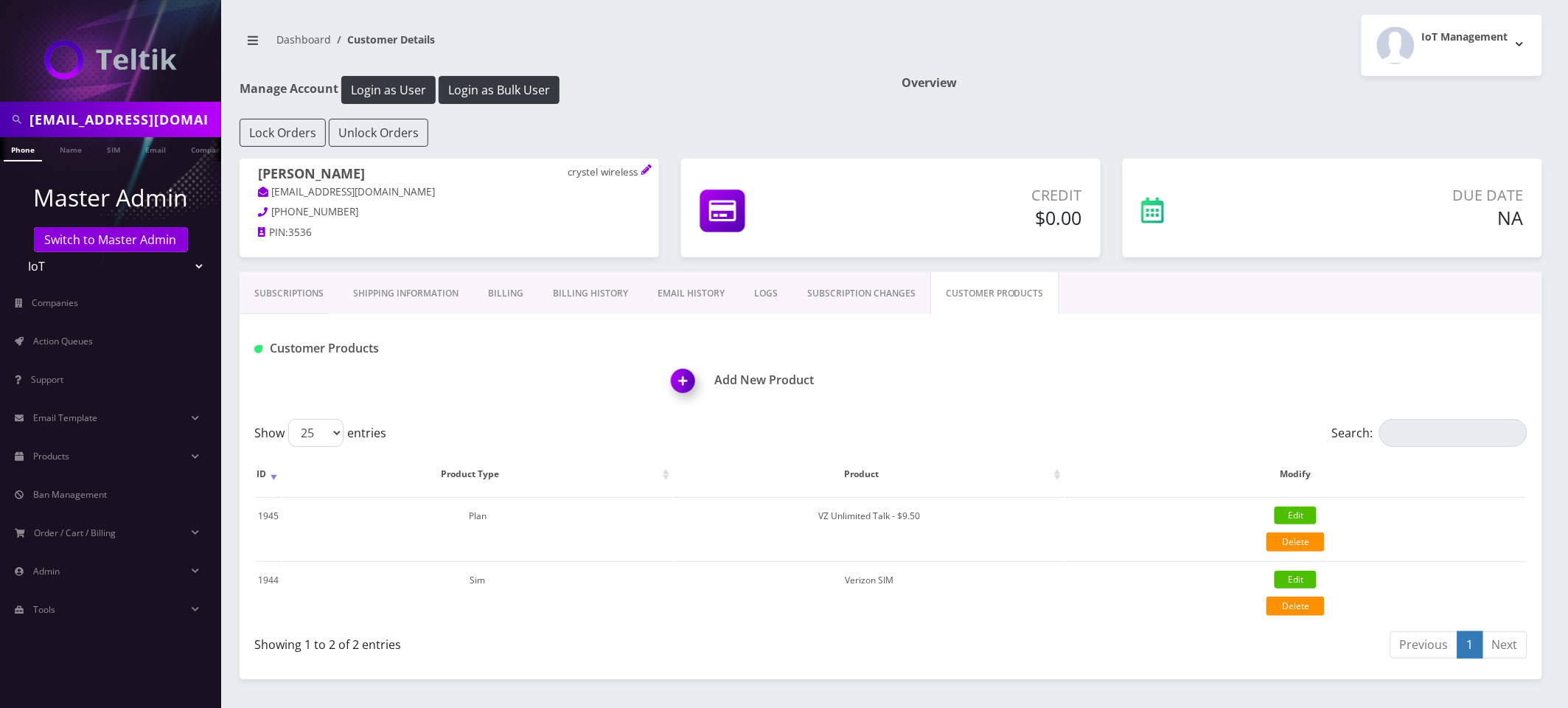
click at [687, 385] on img at bounding box center [686, 385] width 43 height 43
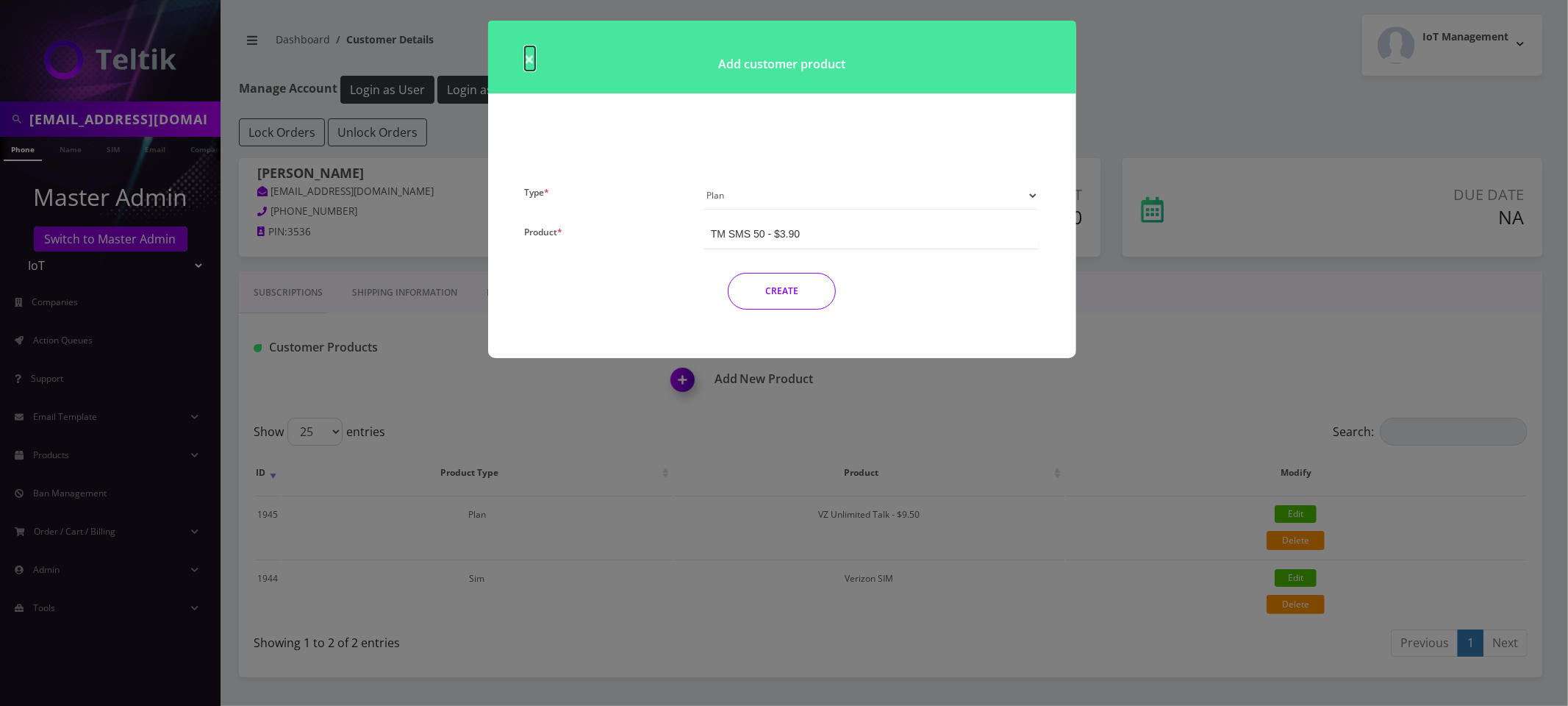
click at [527, 58] on span "×" at bounding box center [530, 57] width 11 height 24
click at [527, 58] on div "× Add customer product Type * Plan Device Sim Addon One-off Product * TM SMS 50…" at bounding box center [783, 189] width 588 height 337
